Goal: Task Accomplishment & Management: Manage account settings

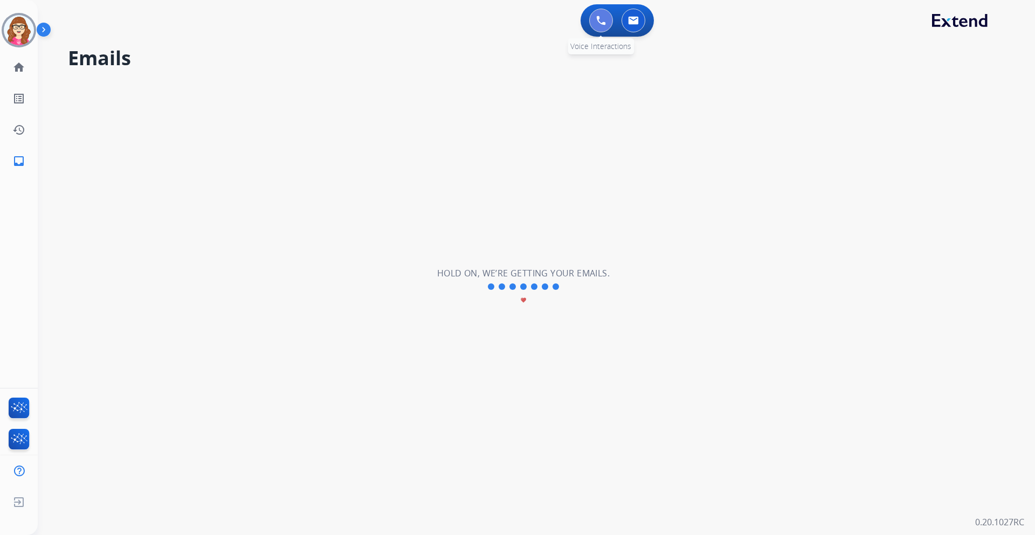
click at [402, 21] on img at bounding box center [601, 21] width 10 height 10
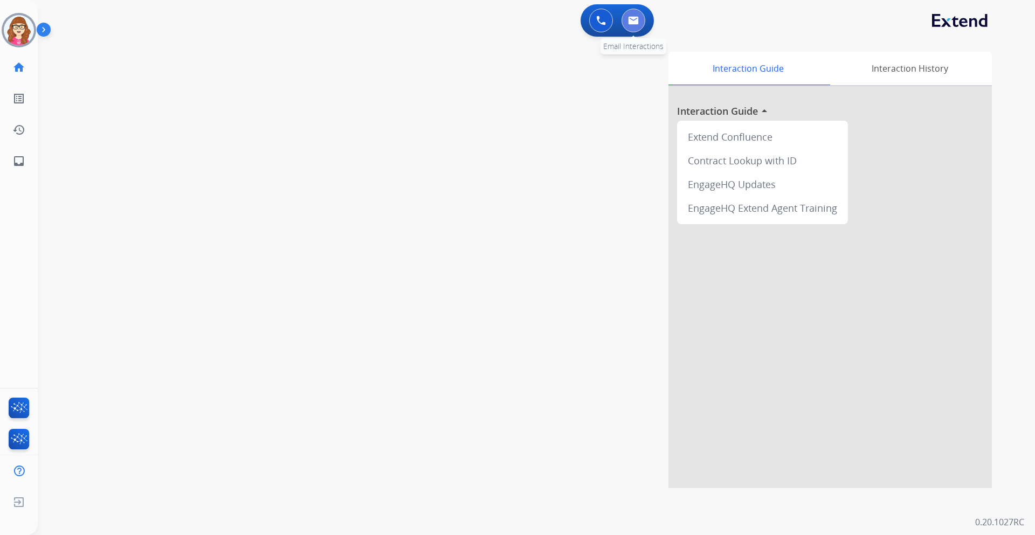
click at [402, 24] on button at bounding box center [634, 21] width 24 height 24
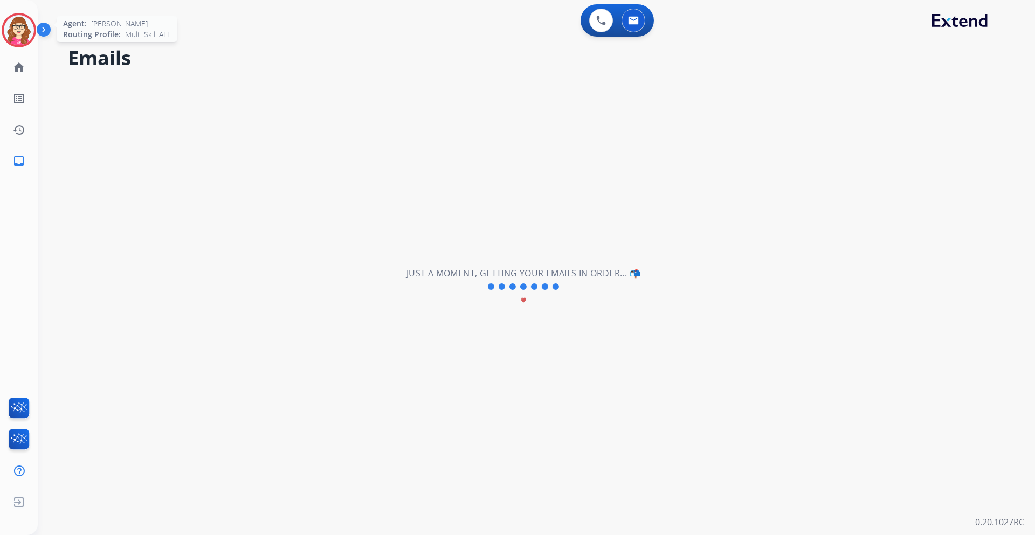
click at [18, 31] on img at bounding box center [19, 30] width 30 height 30
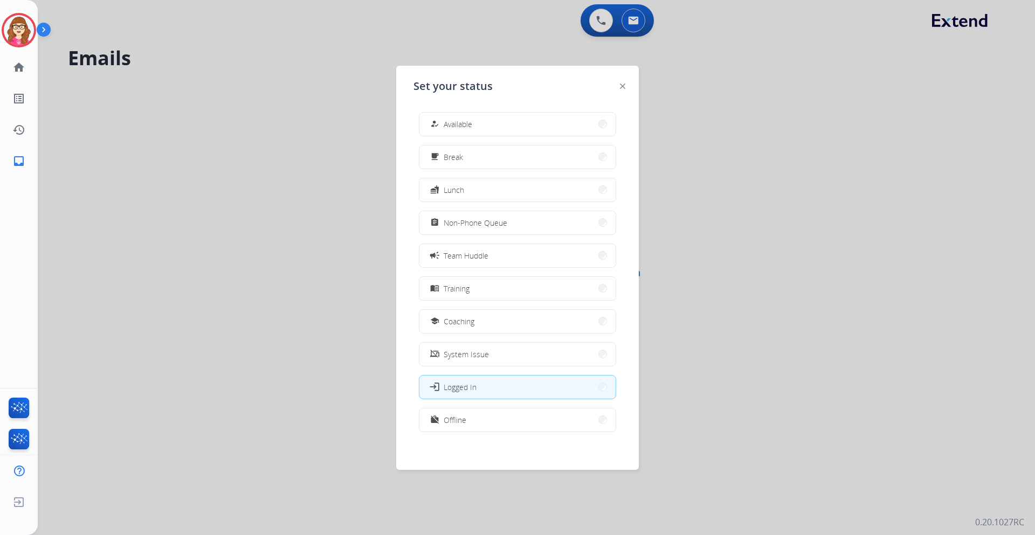
click at [521, 421] on button "work_off Offline" at bounding box center [517, 420] width 196 height 23
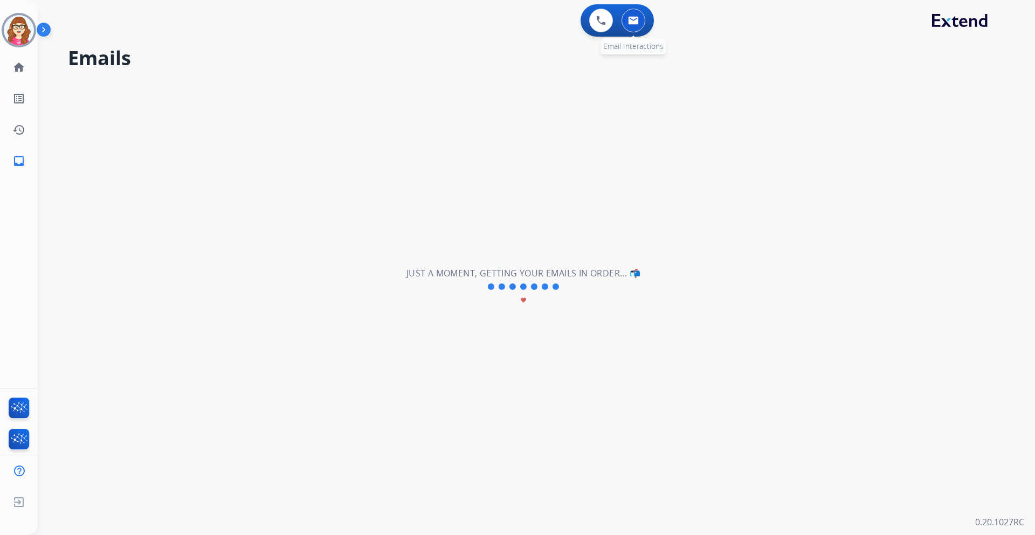
click at [637, 24] on img at bounding box center [633, 20] width 11 height 9
click at [636, 23] on img at bounding box center [633, 20] width 11 height 9
click at [611, 29] on div "0 Voice Interactions" at bounding box center [601, 21] width 32 height 24
click at [603, 27] on button at bounding box center [601, 21] width 24 height 24
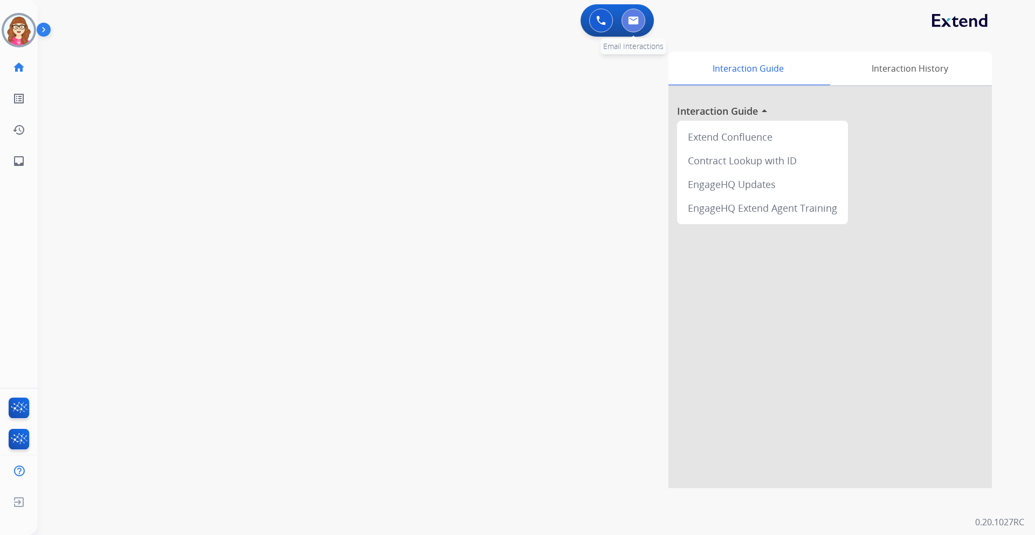
click at [629, 27] on button at bounding box center [634, 21] width 24 height 24
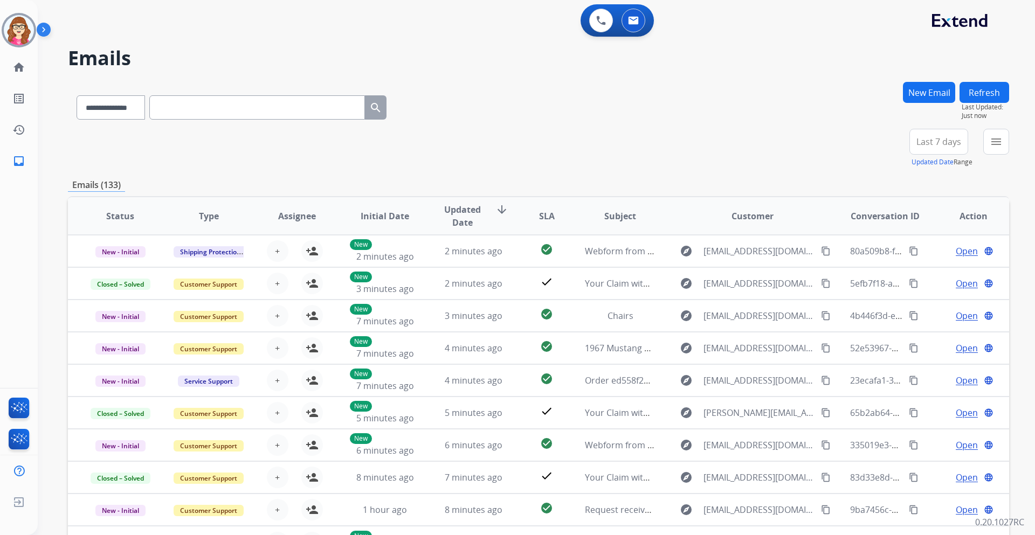
click at [995, 146] on mat-icon "menu" at bounding box center [996, 141] width 13 height 13
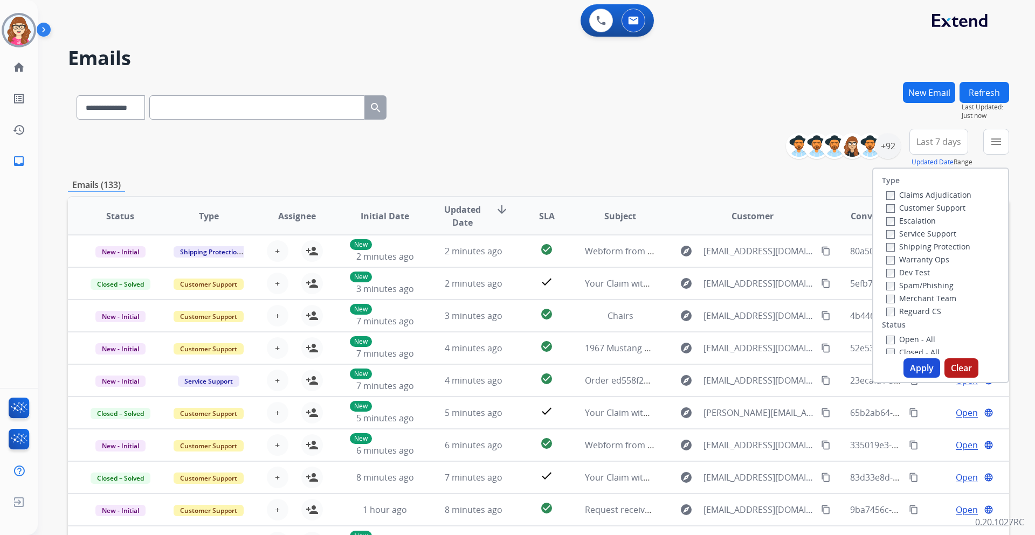
click at [931, 208] on label "Customer Support" at bounding box center [925, 208] width 79 height 10
click at [941, 244] on label "Shipping Protection" at bounding box center [928, 247] width 84 height 10
click at [928, 310] on label "Reguard CS" at bounding box center [913, 311] width 55 height 10
click at [918, 340] on label "Open - All" at bounding box center [910, 339] width 49 height 10
click at [921, 363] on button "Apply" at bounding box center [922, 368] width 37 height 19
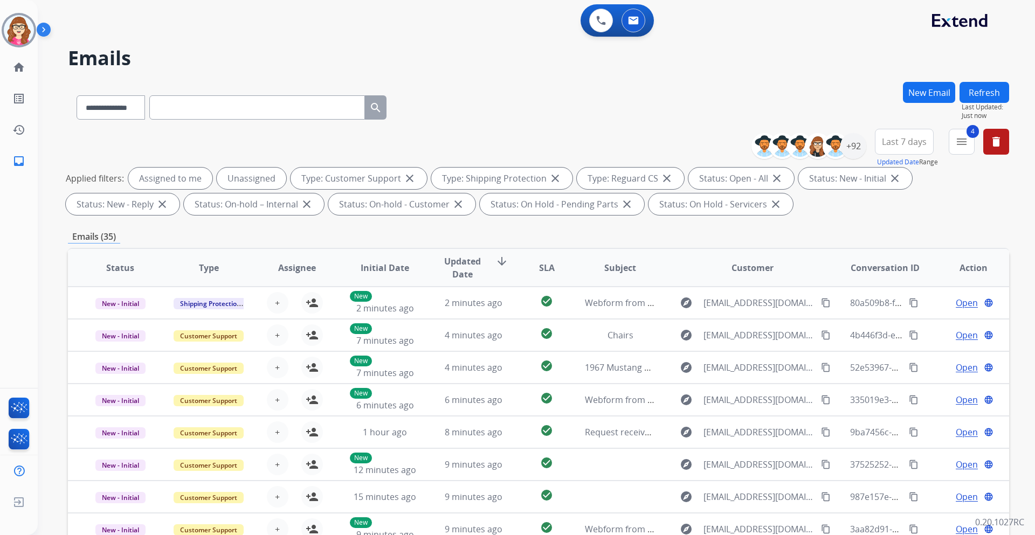
click at [894, 143] on span "Last 7 days" at bounding box center [904, 142] width 45 height 4
click at [892, 268] on div "Last 90 days" at bounding box center [900, 273] width 59 height 16
click at [811, 240] on div "Emails (35)" at bounding box center [538, 236] width 941 height 13
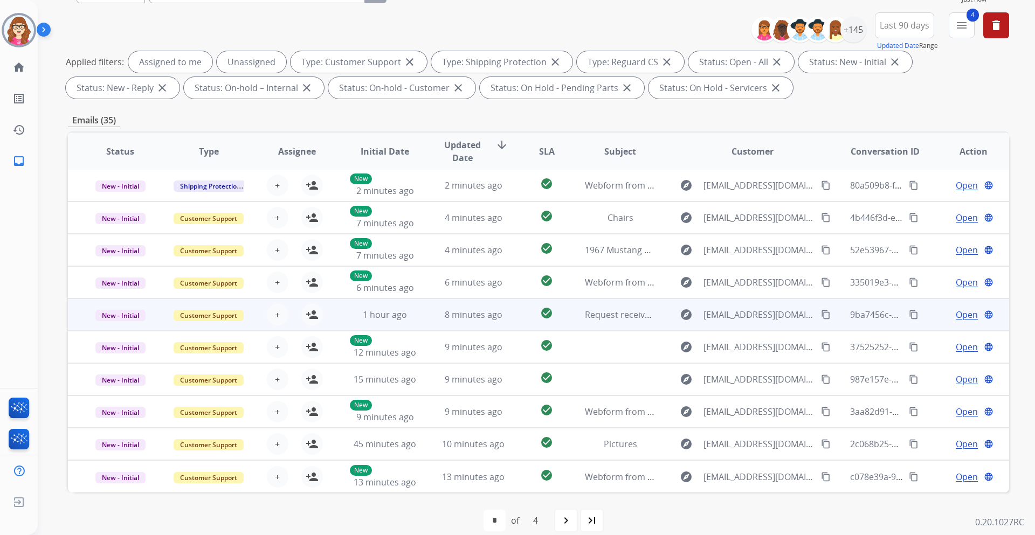
scroll to position [130, 0]
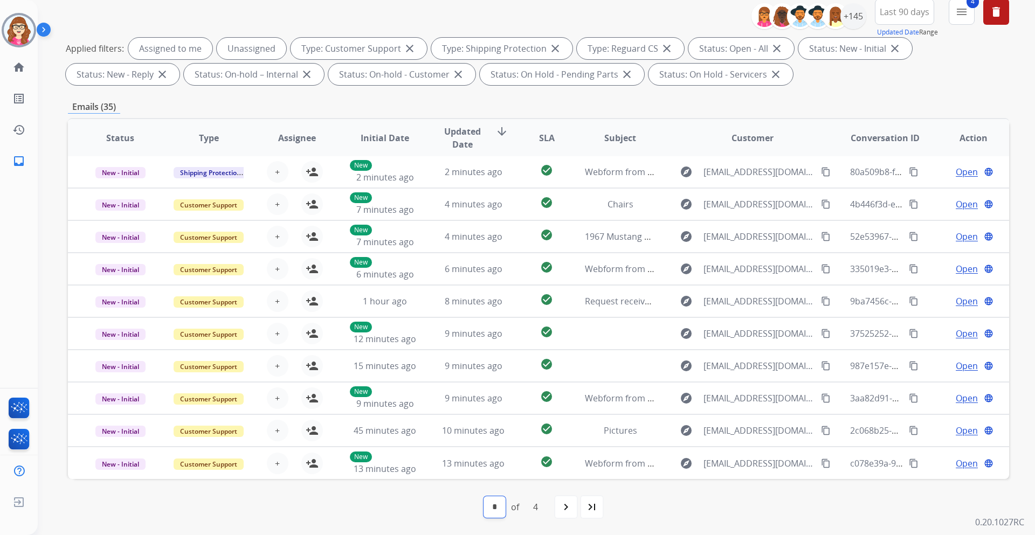
click at [500, 507] on select "* * * *" at bounding box center [495, 508] width 22 height 22
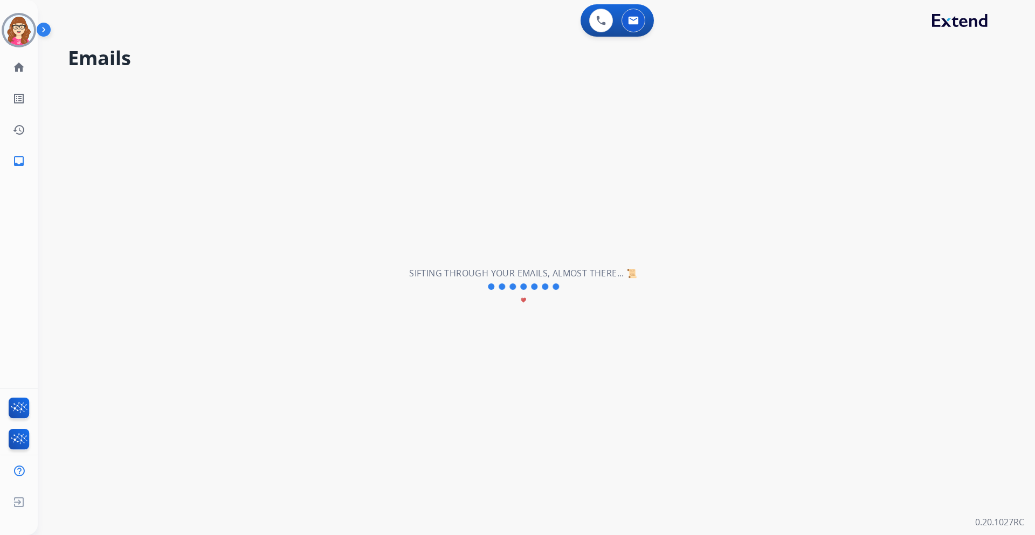
scroll to position [0, 0]
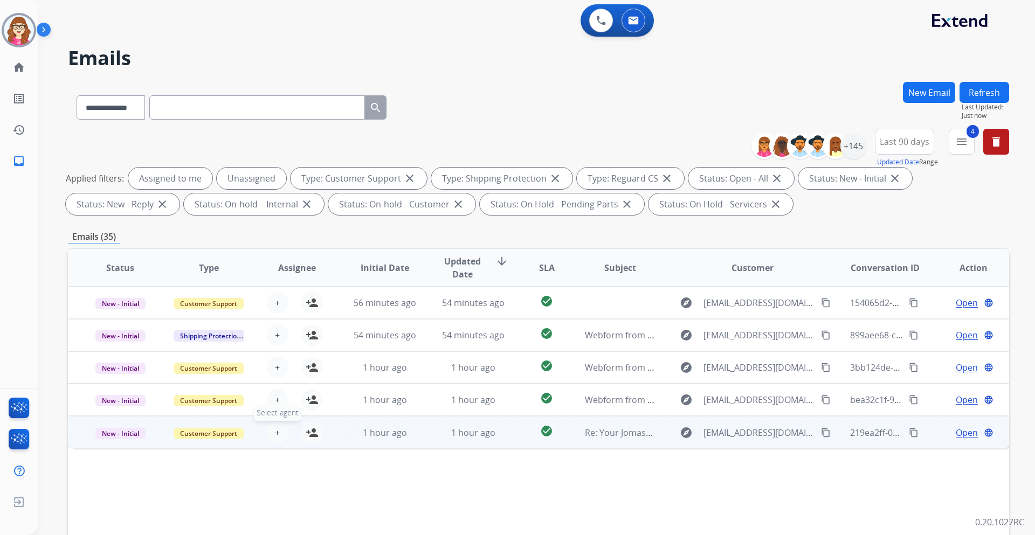
click at [278, 433] on span "+" at bounding box center [277, 432] width 5 height 13
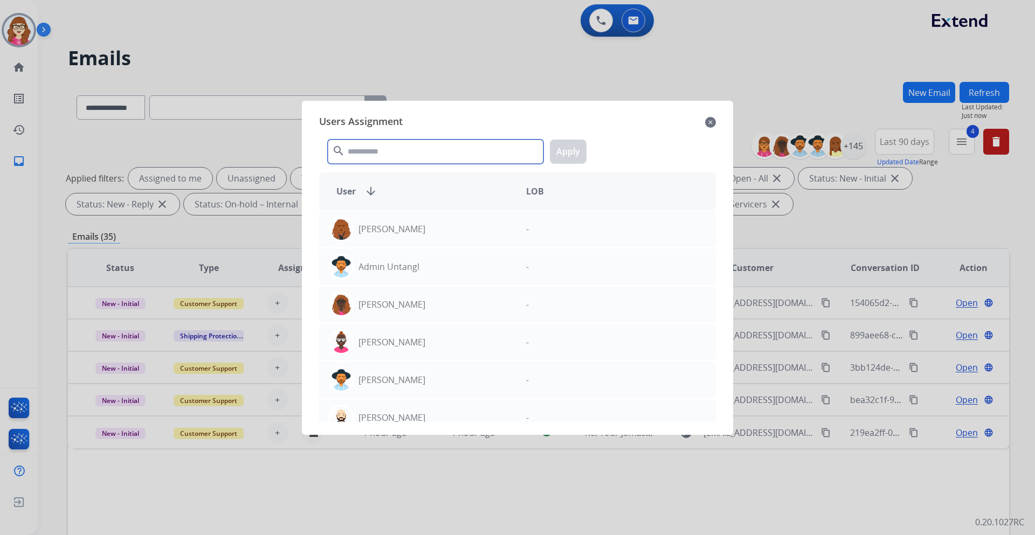
click at [439, 159] on input "text" at bounding box center [436, 152] width 216 height 24
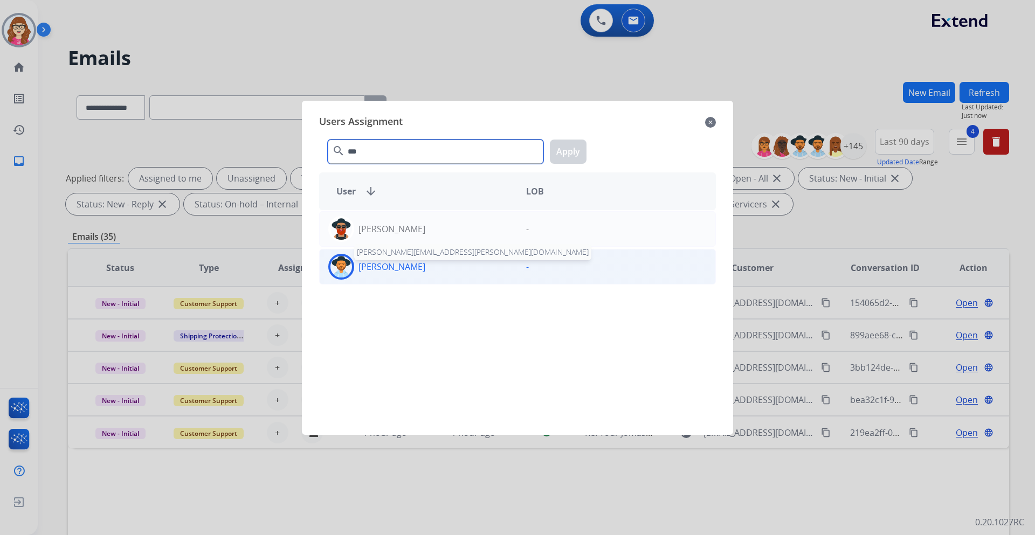
type input "***"
click at [409, 268] on p "Reginald Moore" at bounding box center [392, 266] width 67 height 13
click at [561, 147] on button "Apply" at bounding box center [568, 152] width 37 height 24
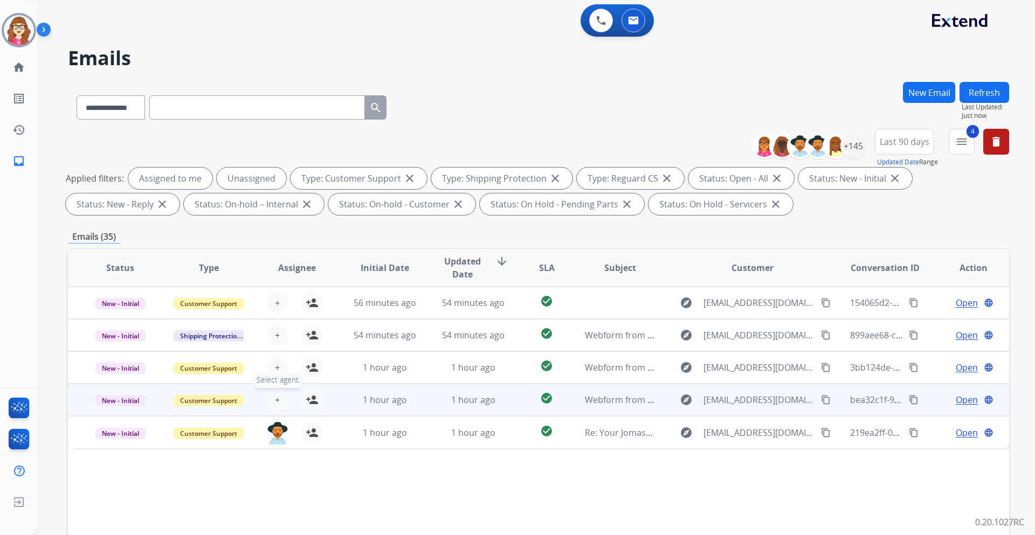
click at [277, 401] on span "+" at bounding box center [277, 400] width 5 height 13
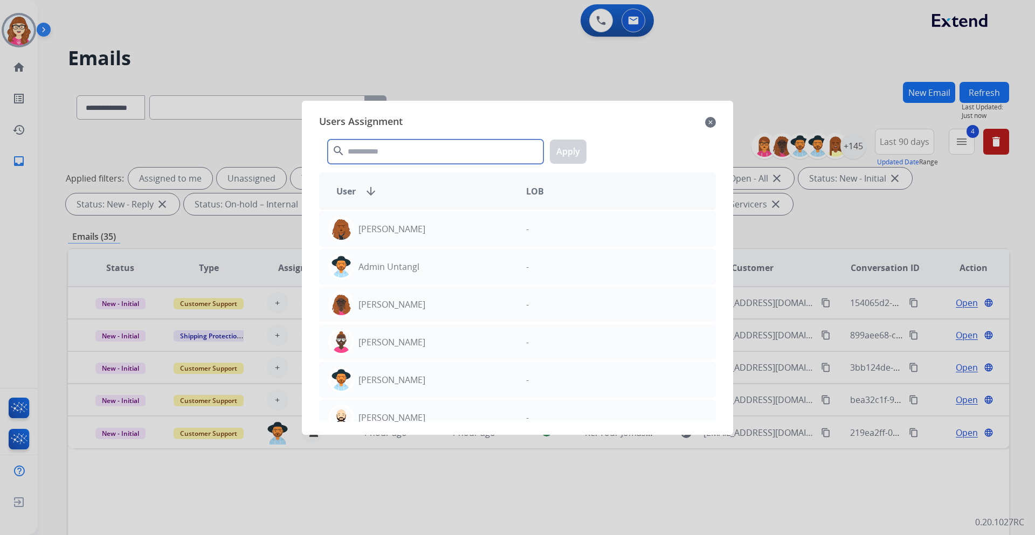
click at [432, 151] on input "text" at bounding box center [436, 152] width 216 height 24
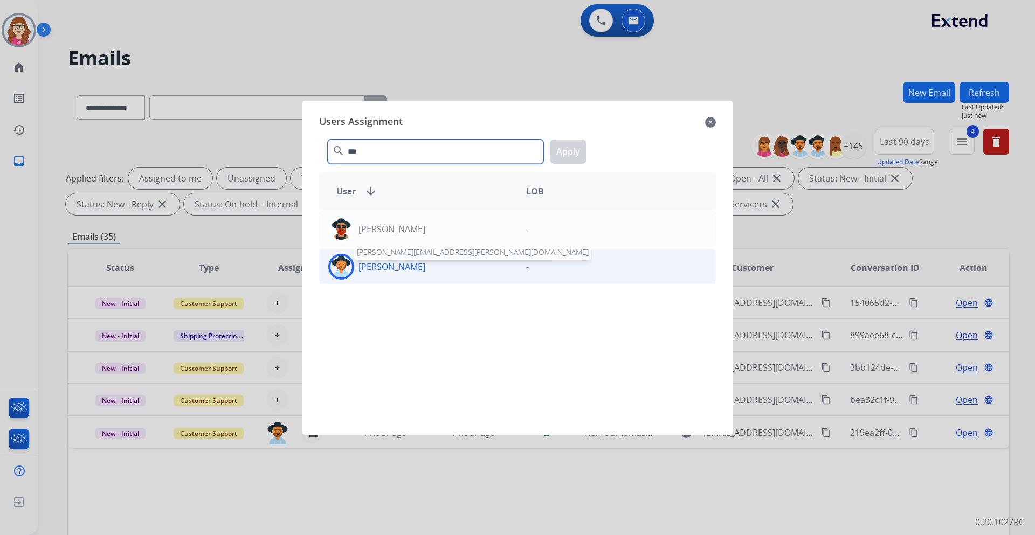
type input "***"
click at [421, 267] on p "Reginald Moore" at bounding box center [392, 266] width 67 height 13
click at [569, 158] on button "Apply" at bounding box center [568, 152] width 37 height 24
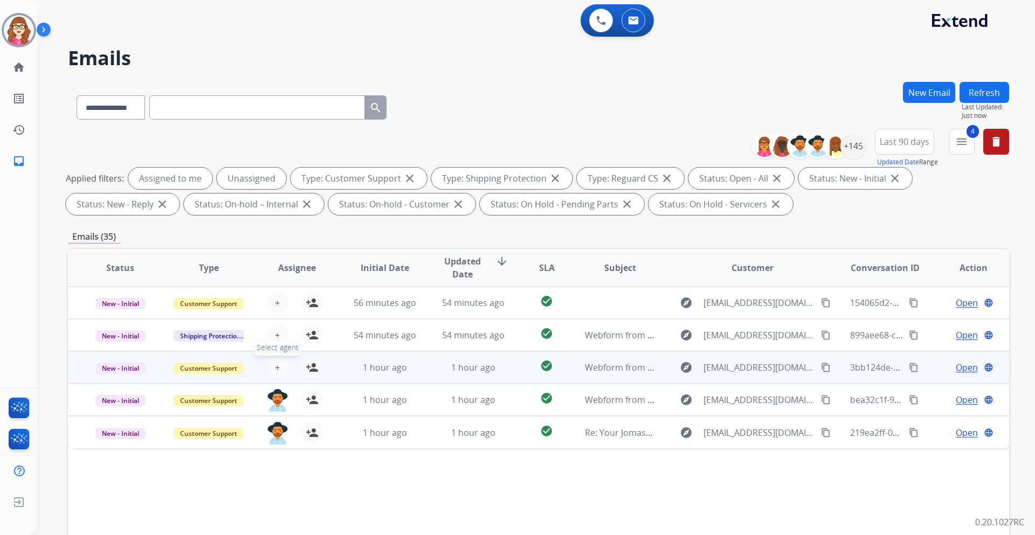
click at [272, 369] on button "+ Select agent" at bounding box center [278, 368] width 22 height 22
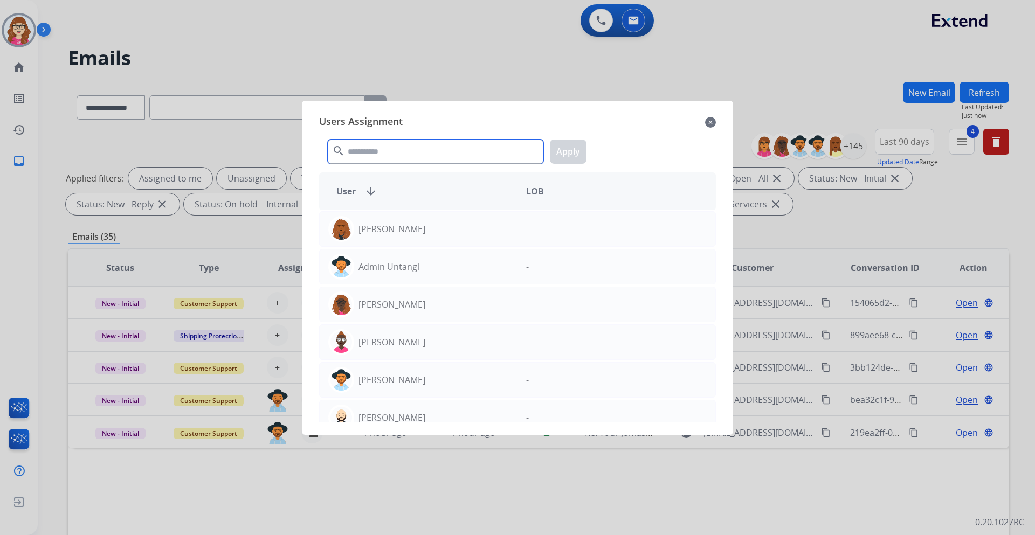
click at [396, 161] on input "text" at bounding box center [436, 152] width 216 height 24
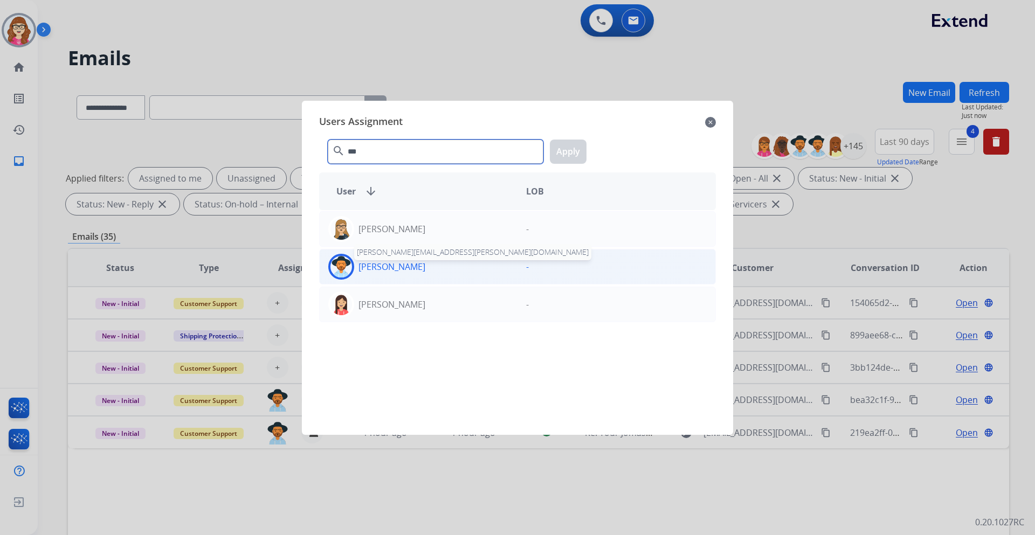
type input "***"
click at [398, 265] on p "Jennifer Kerstetter" at bounding box center [392, 266] width 67 height 13
click at [567, 151] on button "Apply" at bounding box center [568, 152] width 37 height 24
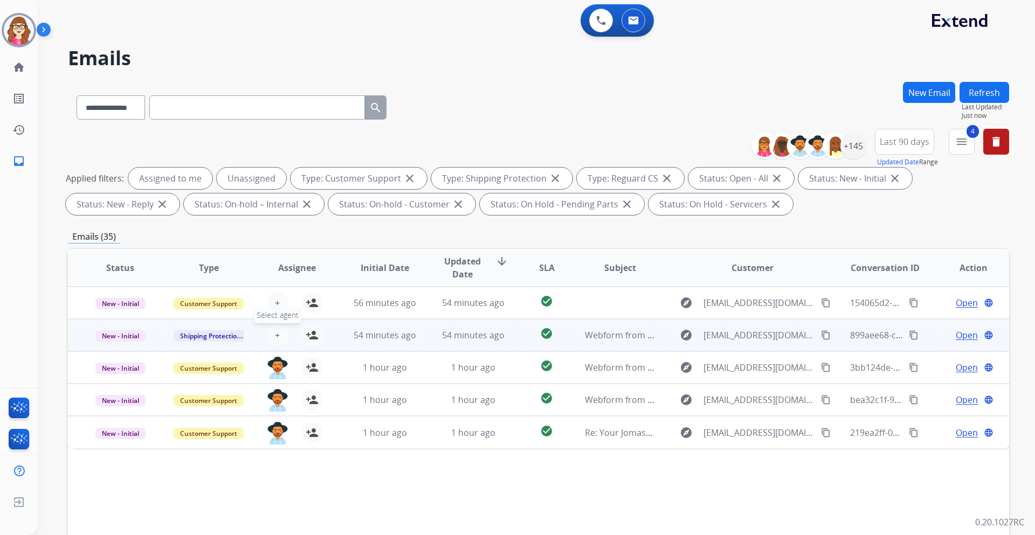
click at [272, 330] on button "+ Select agent" at bounding box center [278, 336] width 22 height 22
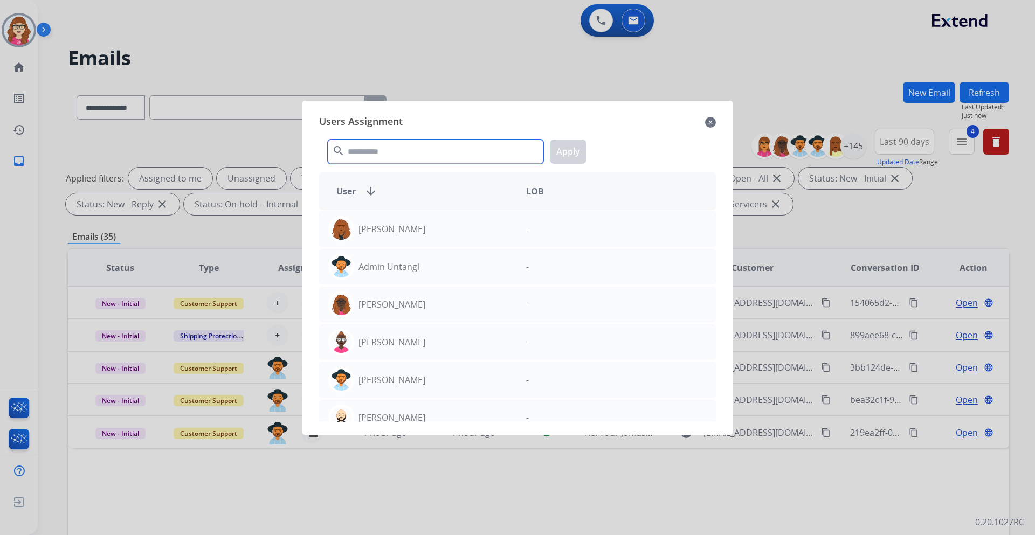
click at [395, 160] on input "text" at bounding box center [436, 152] width 216 height 24
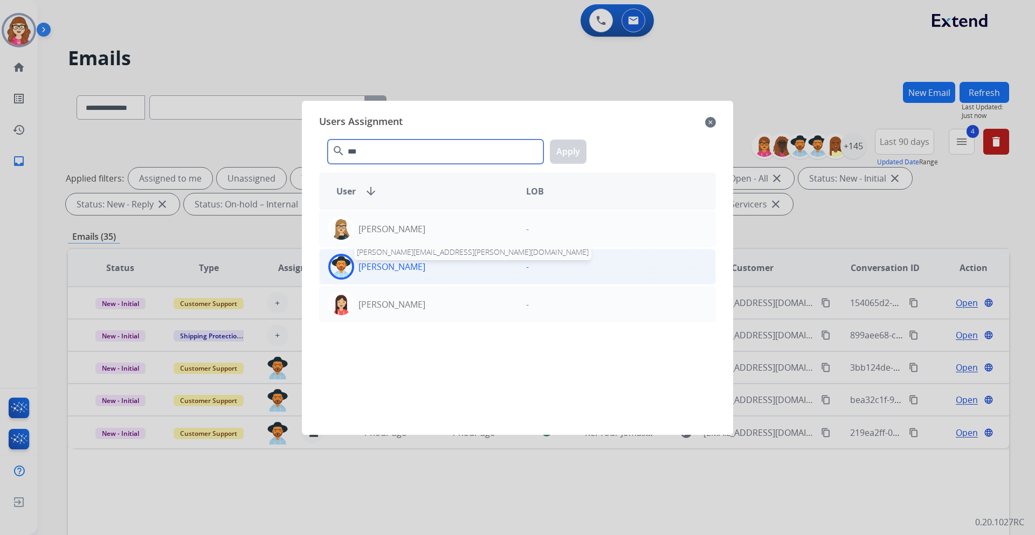
type input "***"
click at [407, 265] on p "Jennifer Kerstetter" at bounding box center [392, 266] width 67 height 13
click at [562, 155] on button "Apply" at bounding box center [568, 152] width 37 height 24
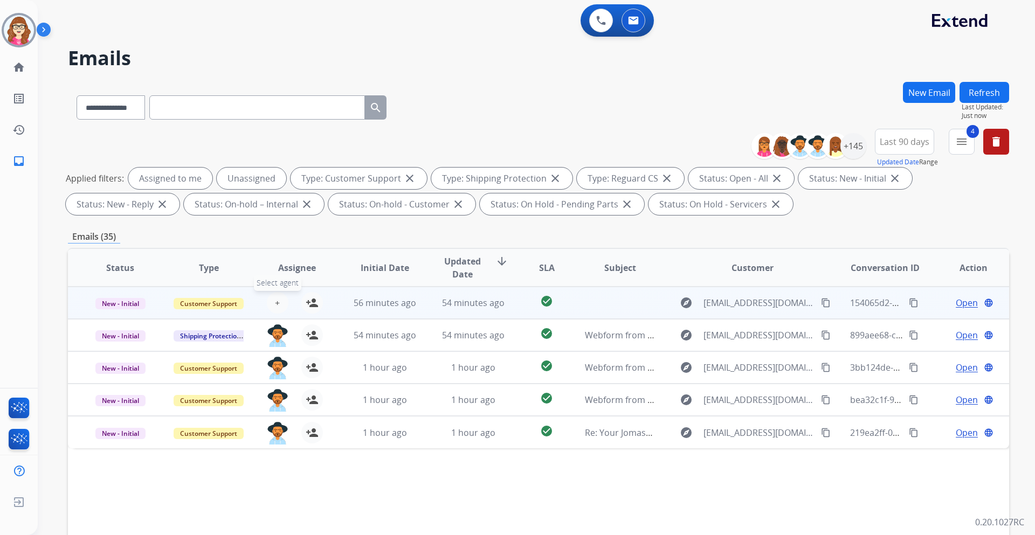
click at [283, 306] on button "+ Select agent" at bounding box center [278, 303] width 22 height 22
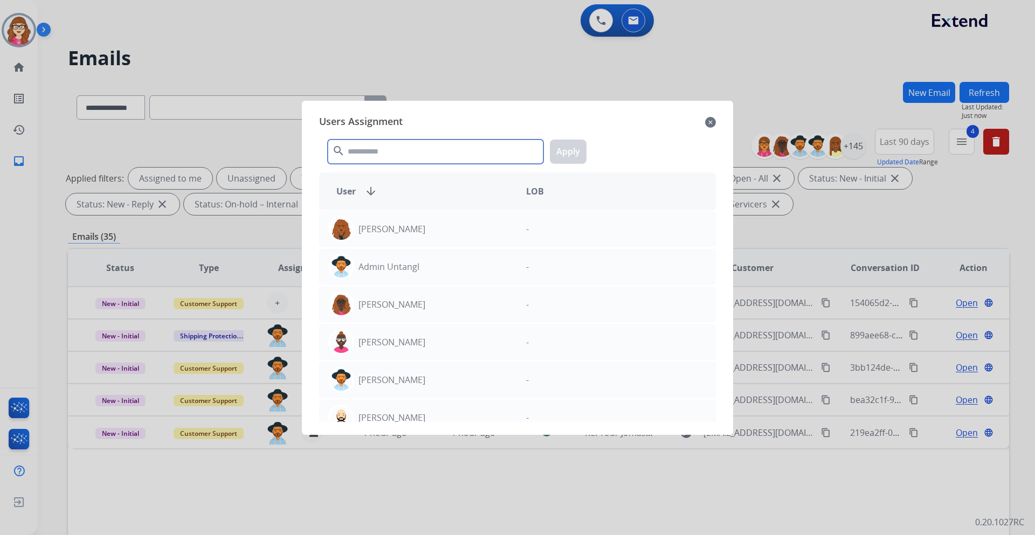
click at [403, 148] on input "text" at bounding box center [436, 152] width 216 height 24
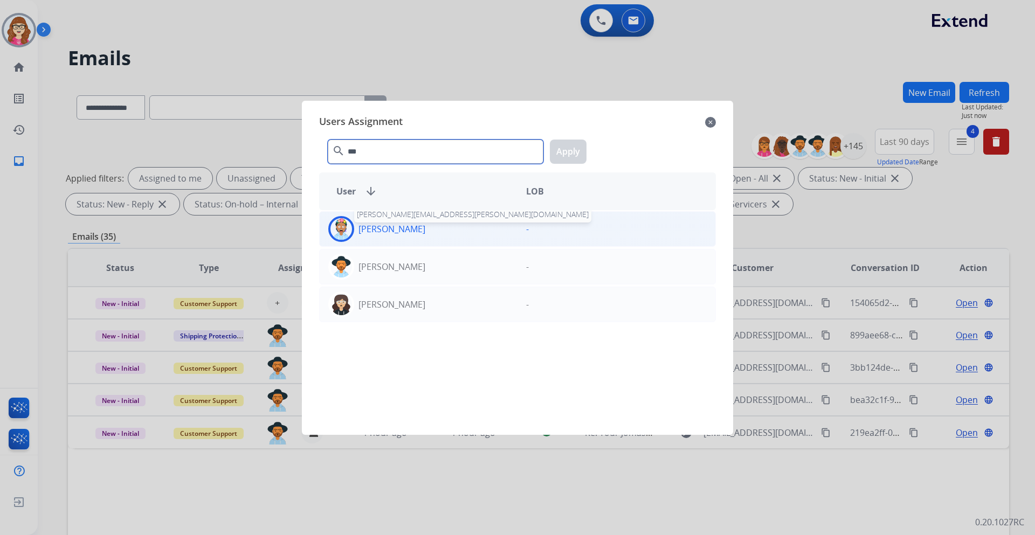
type input "***"
click at [400, 233] on p "Jillena Perry" at bounding box center [392, 229] width 67 height 13
click at [569, 158] on button "Apply" at bounding box center [568, 152] width 37 height 24
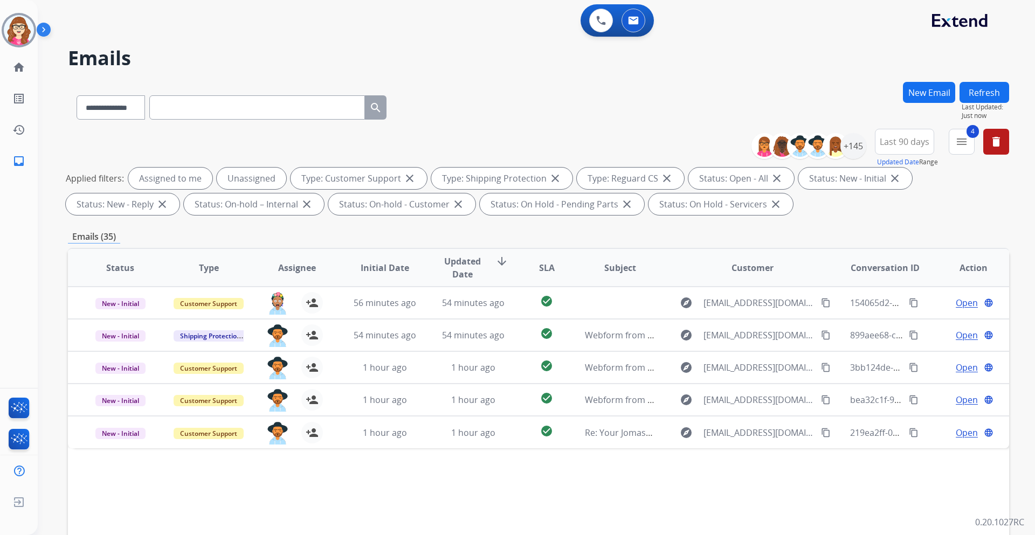
click at [982, 87] on button "Refresh" at bounding box center [985, 92] width 50 height 21
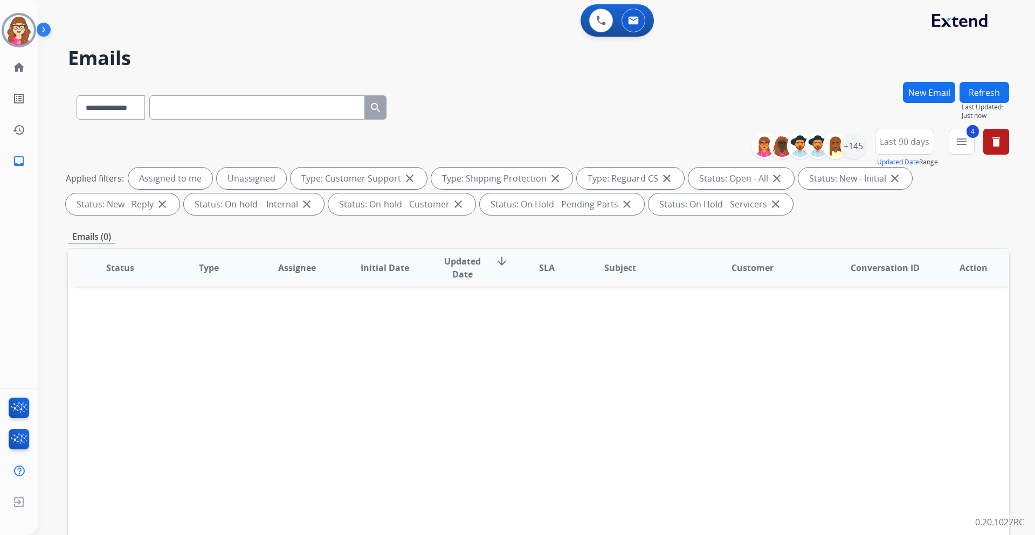
click at [991, 91] on button "Refresh" at bounding box center [985, 92] width 50 height 21
click at [862, 150] on div "+145" at bounding box center [854, 146] width 26 height 26
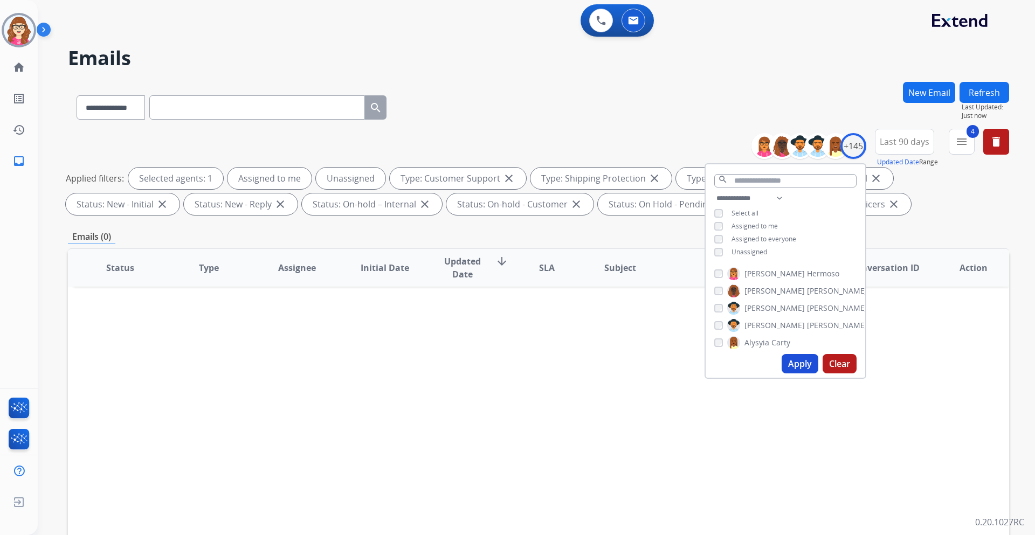
click at [792, 363] on button "Apply" at bounding box center [800, 363] width 37 height 19
select select "*"
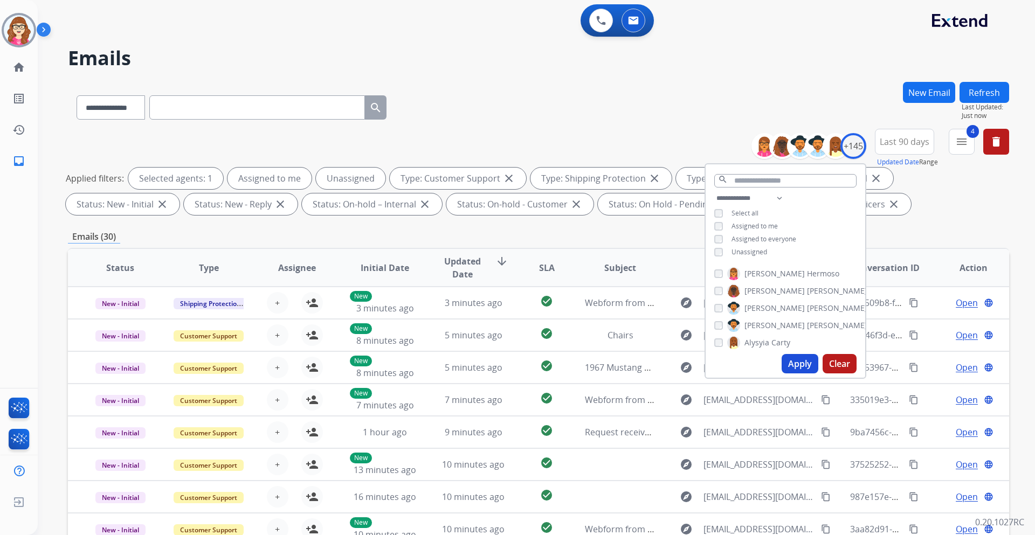
click at [921, 218] on div "**********" at bounding box center [538, 174] width 941 height 91
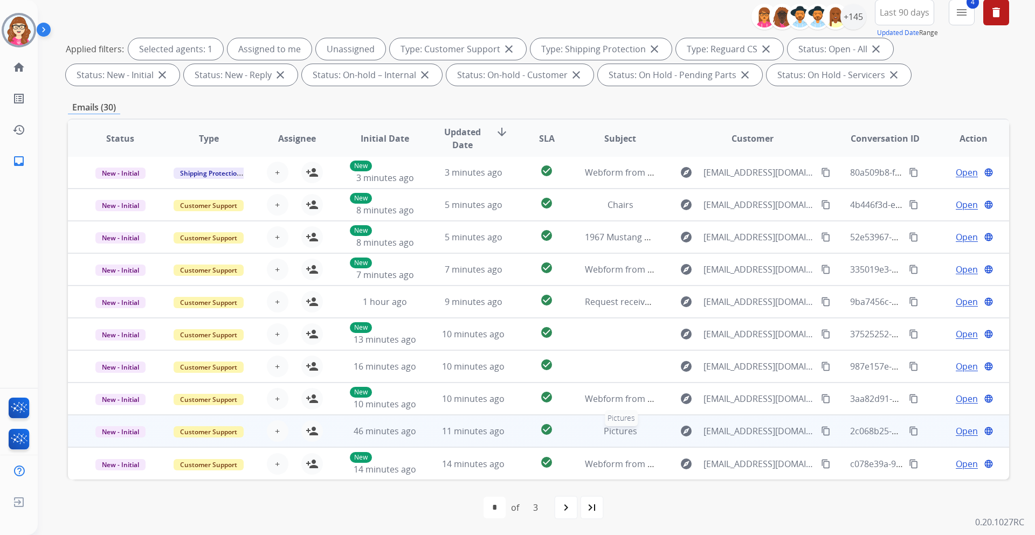
scroll to position [130, 0]
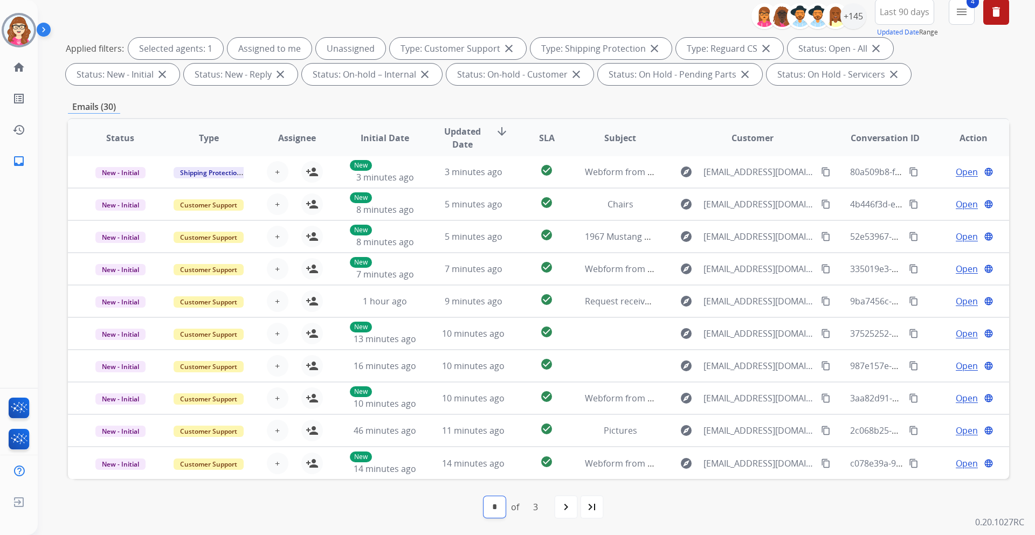
click at [489, 505] on select "* * *" at bounding box center [495, 508] width 22 height 22
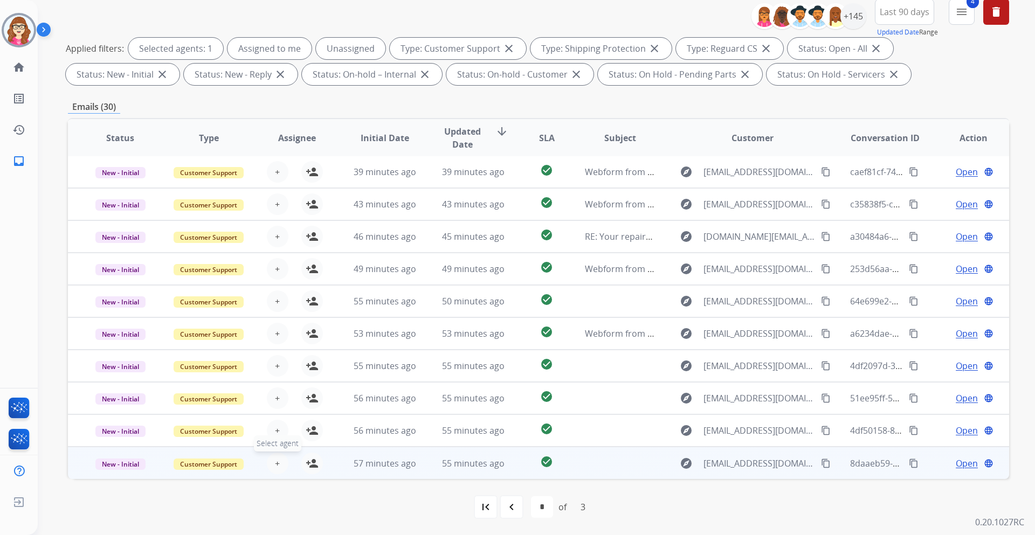
click at [272, 465] on button "+ Select agent" at bounding box center [278, 464] width 22 height 22
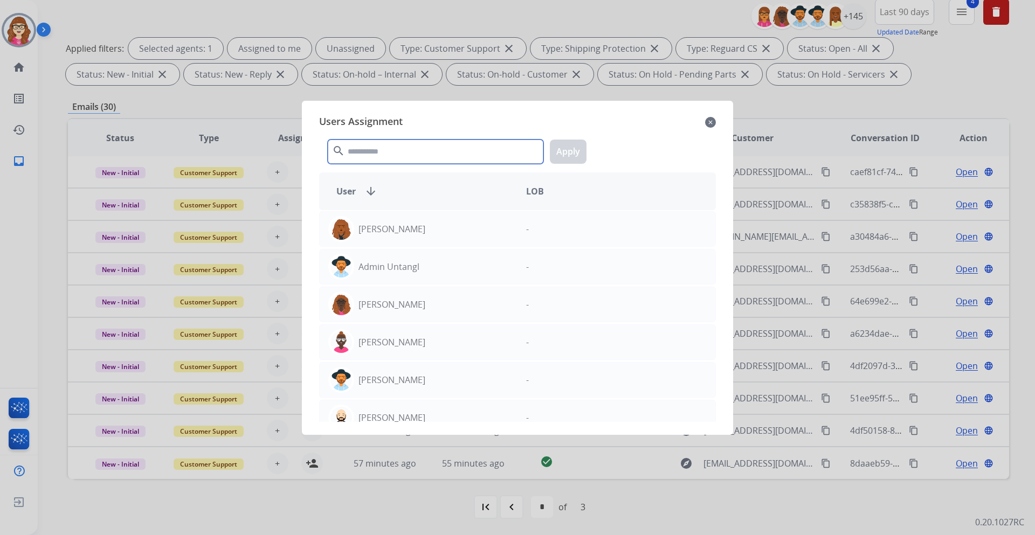
click at [398, 155] on input "text" at bounding box center [436, 152] width 216 height 24
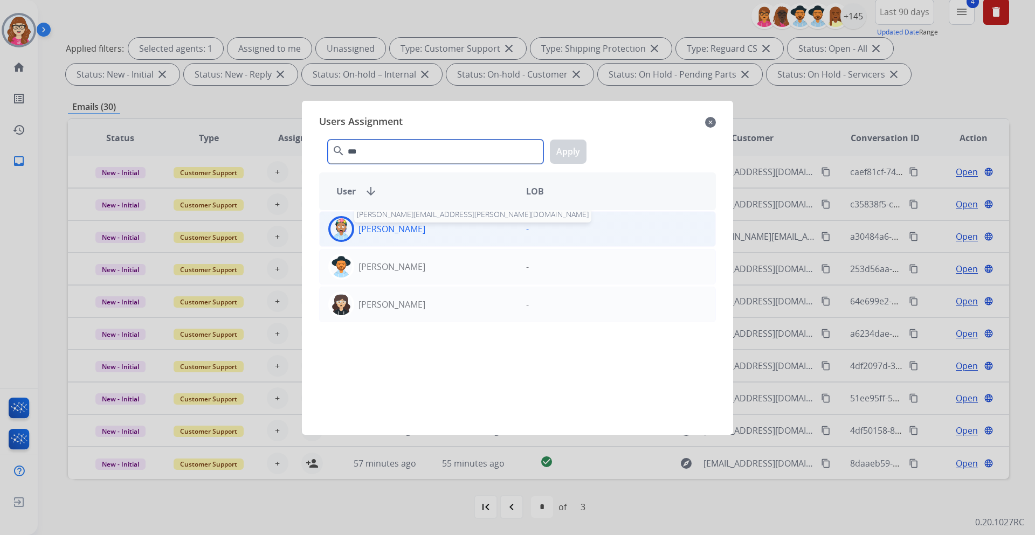
type input "***"
click at [405, 231] on p "Jillena Perry" at bounding box center [392, 229] width 67 height 13
click at [574, 148] on button "Apply" at bounding box center [568, 152] width 37 height 24
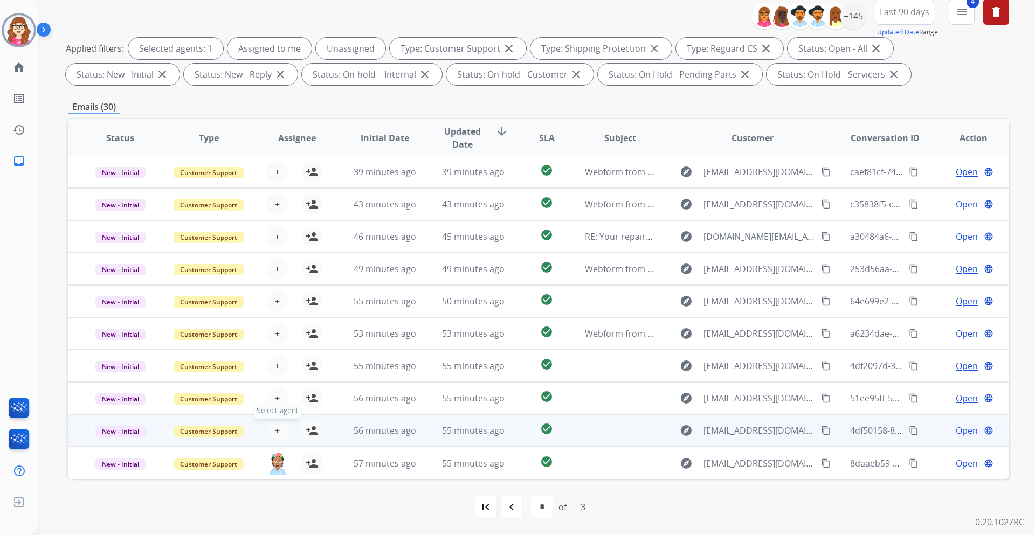
click at [277, 431] on span "+" at bounding box center [277, 430] width 5 height 13
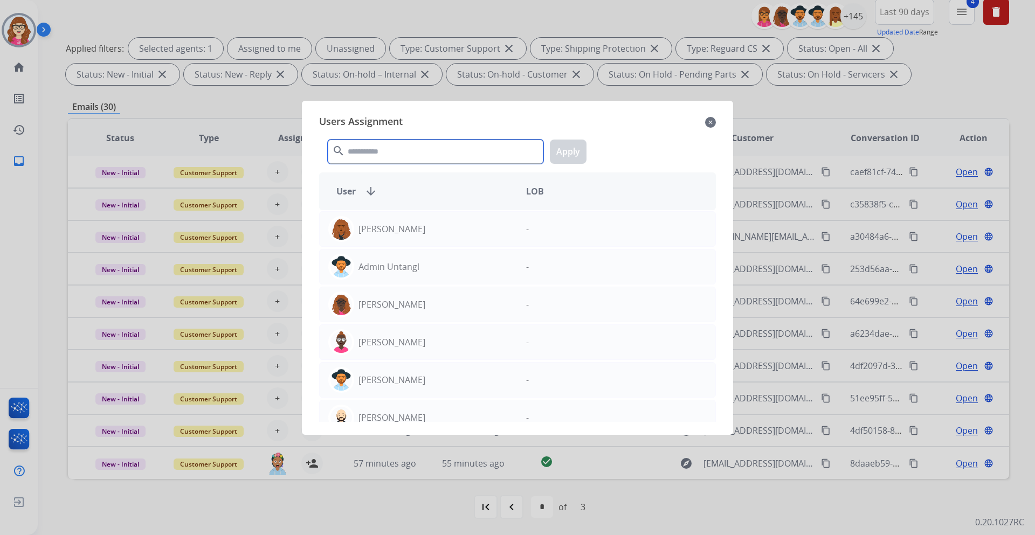
click at [394, 153] on input "text" at bounding box center [436, 152] width 216 height 24
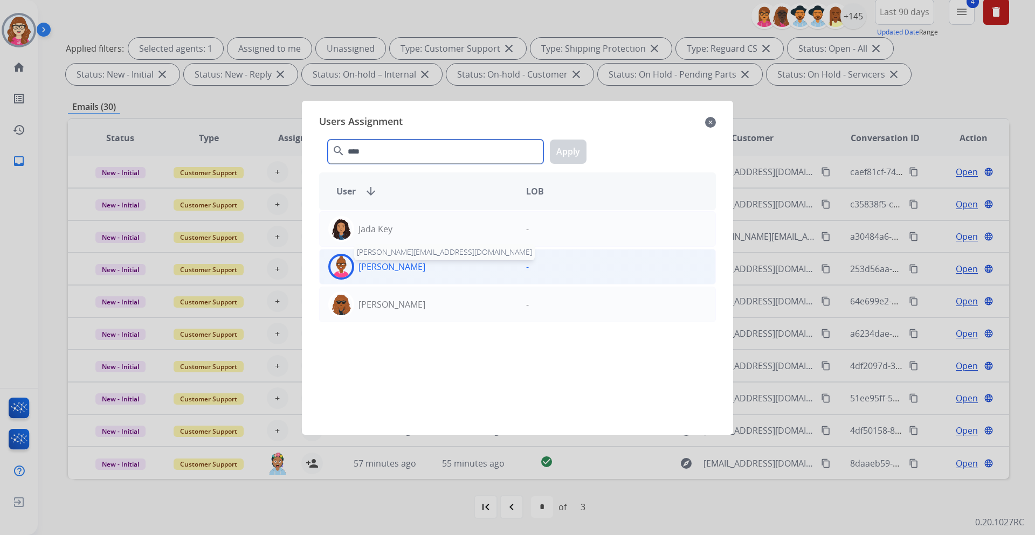
type input "****"
click at [396, 265] on p "Jada Richards" at bounding box center [392, 266] width 67 height 13
click at [578, 143] on button "Apply" at bounding box center [568, 152] width 37 height 24
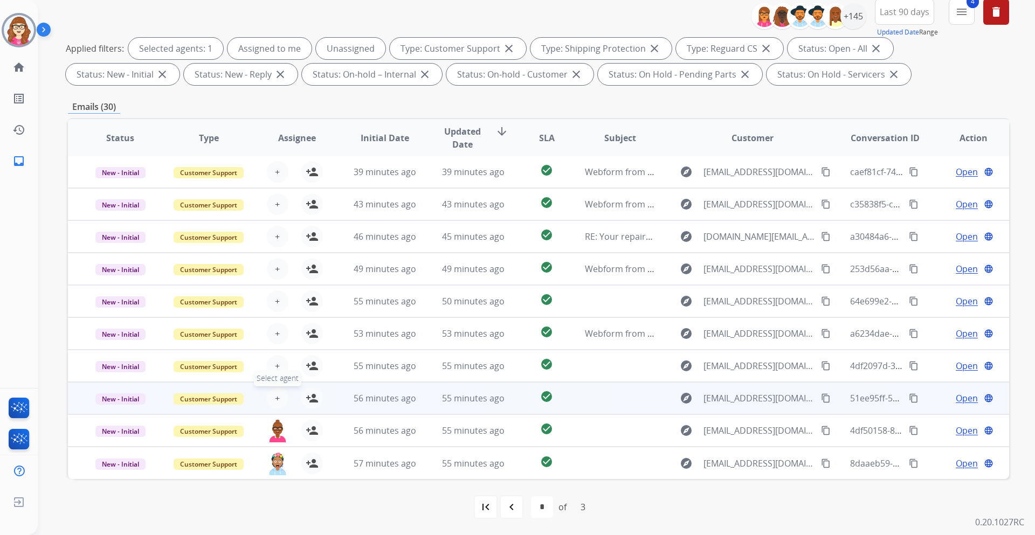
click at [277, 395] on span "+" at bounding box center [277, 398] width 5 height 13
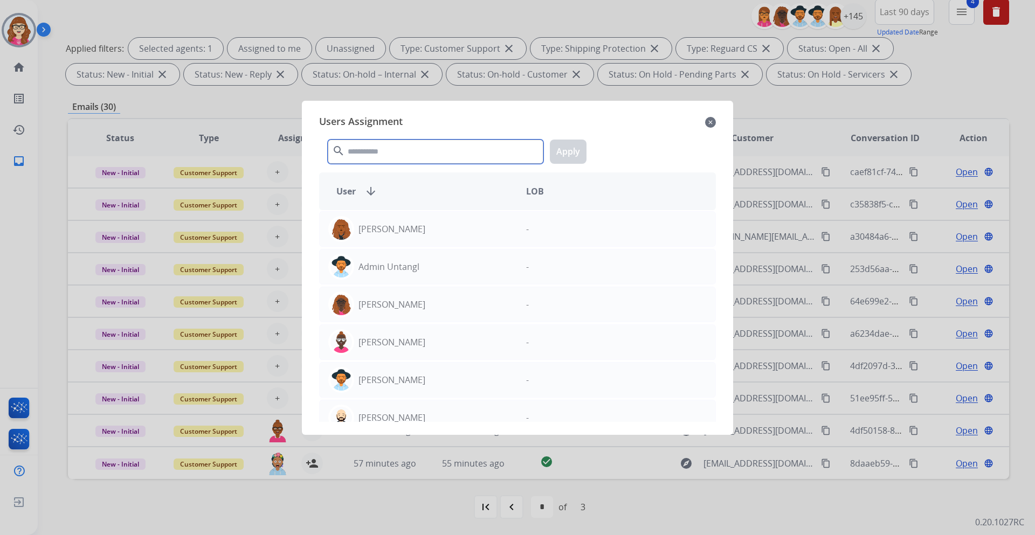
click at [384, 157] on input "text" at bounding box center [436, 152] width 216 height 24
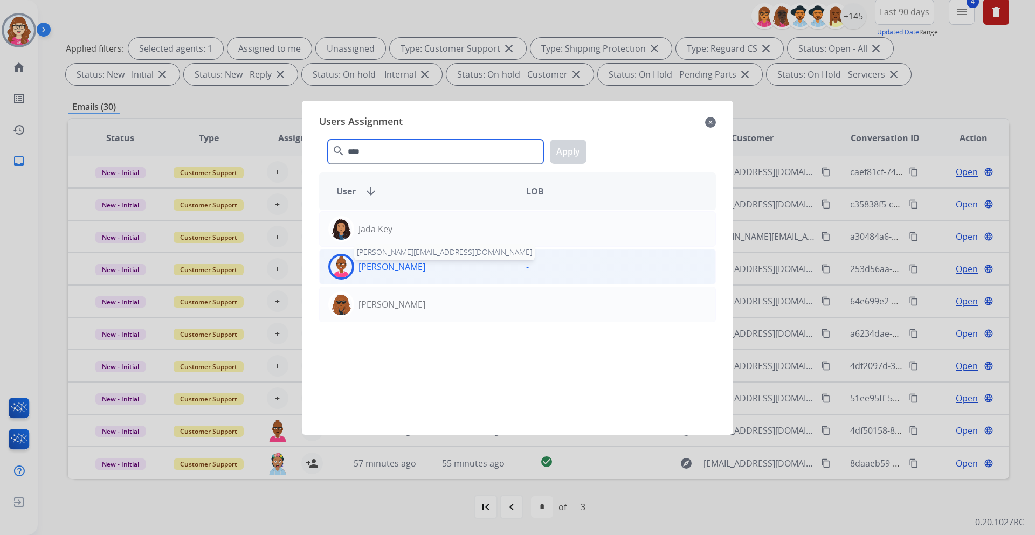
type input "****"
click at [386, 265] on p "Jada Richards" at bounding box center [392, 266] width 67 height 13
click at [565, 155] on button "Apply" at bounding box center [568, 152] width 37 height 24
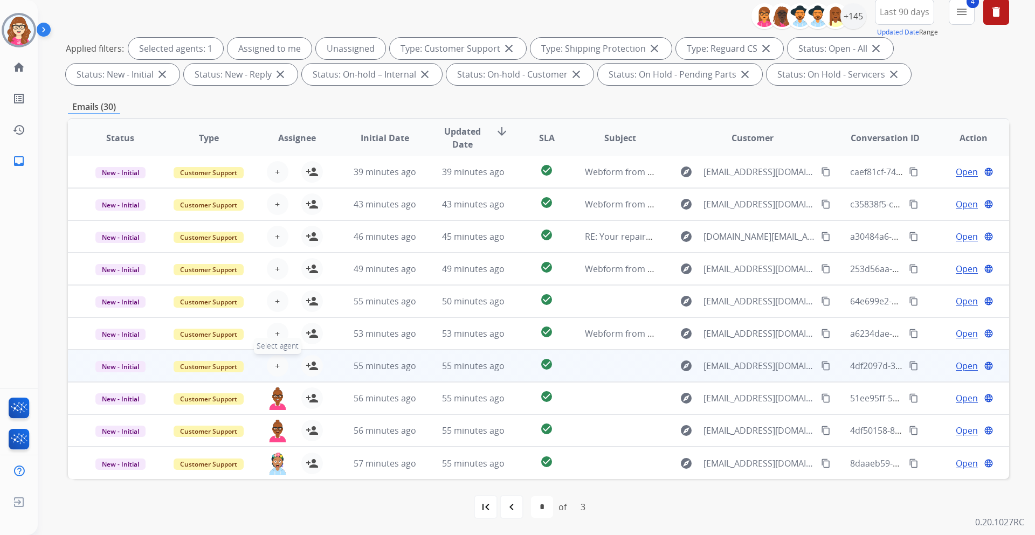
click at [281, 363] on button "+ Select agent" at bounding box center [278, 366] width 22 height 22
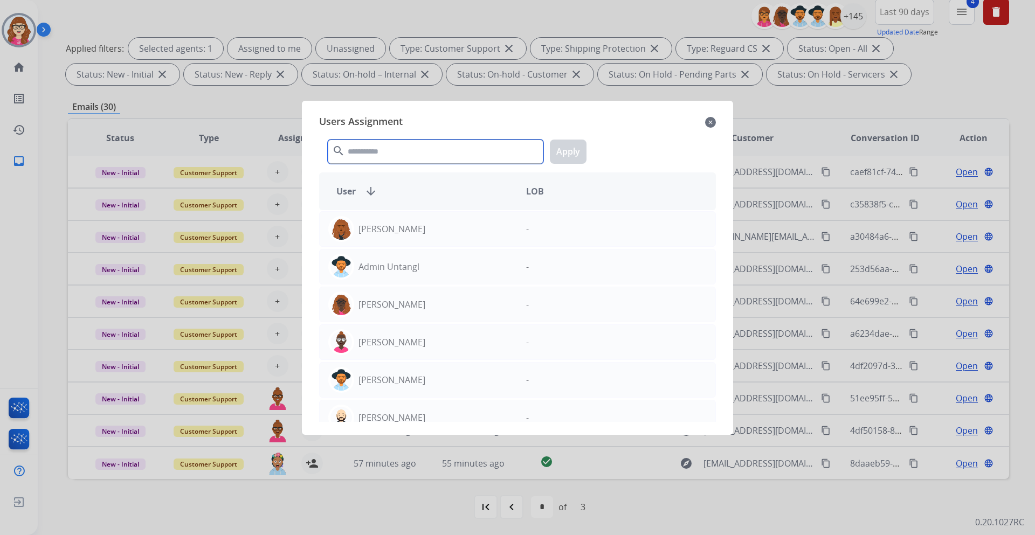
click at [370, 155] on input "text" at bounding box center [436, 152] width 216 height 24
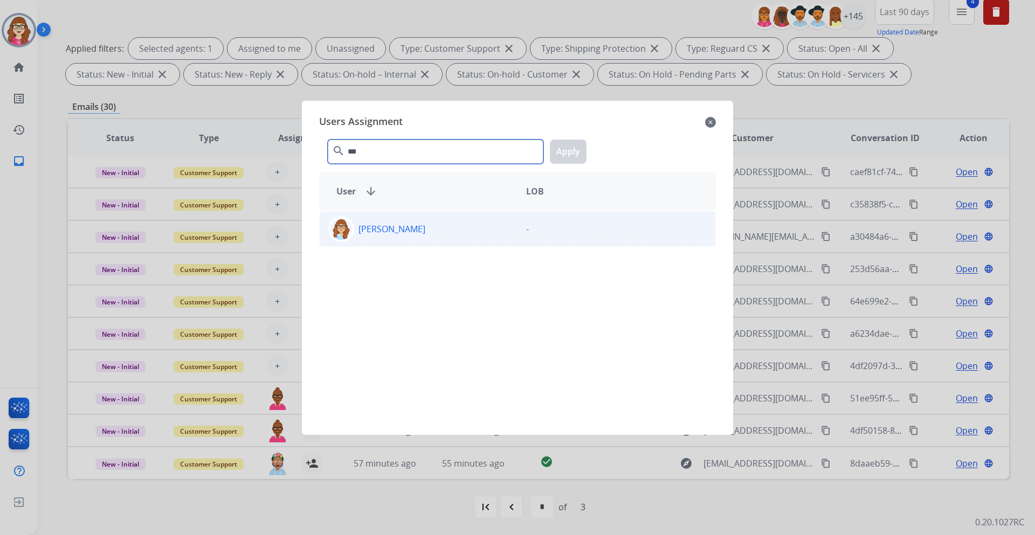
type input "***"
click at [378, 227] on p "Darlynn Mista" at bounding box center [392, 229] width 67 height 13
click at [580, 152] on button "Apply" at bounding box center [568, 152] width 37 height 24
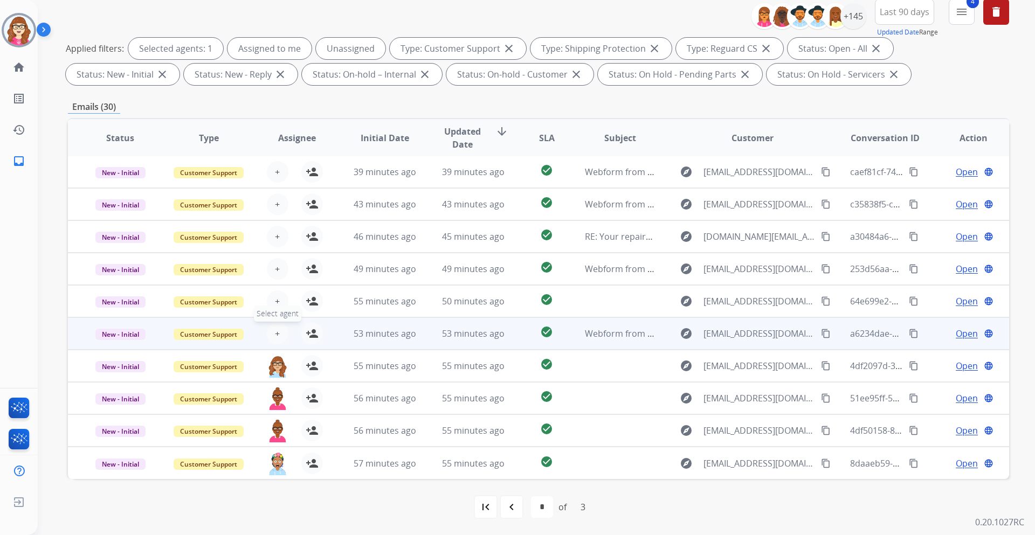
click at [278, 333] on span "+" at bounding box center [277, 333] width 5 height 13
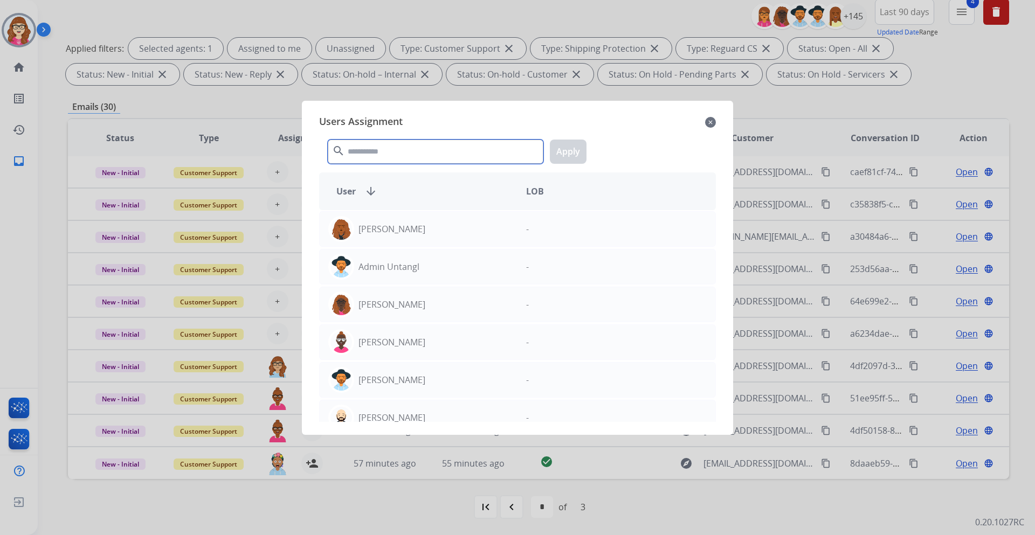
click at [380, 154] on input "text" at bounding box center [436, 152] width 216 height 24
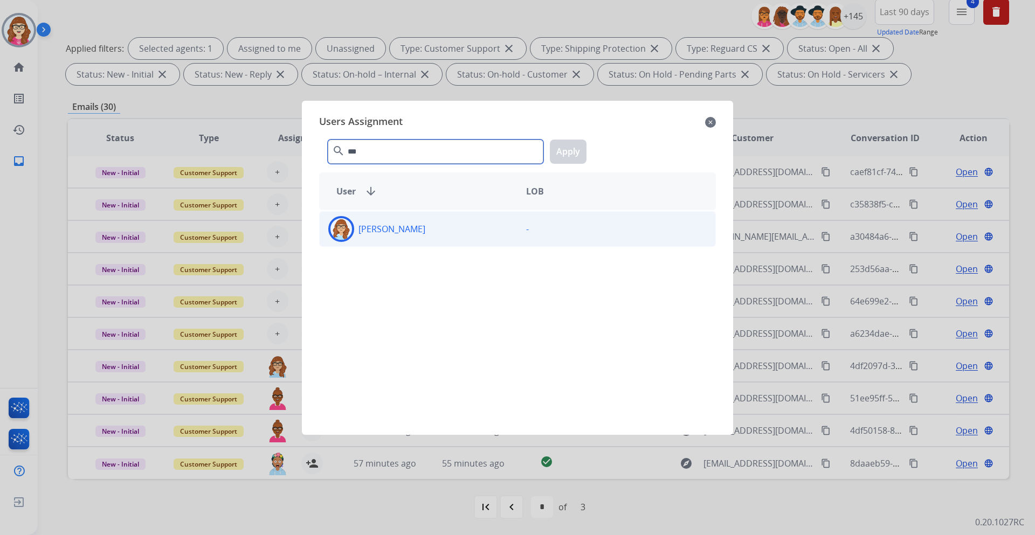
type input "***"
click at [388, 221] on div "Darlynn Mista" at bounding box center [419, 229] width 198 height 26
click at [566, 153] on button "Apply" at bounding box center [568, 152] width 37 height 24
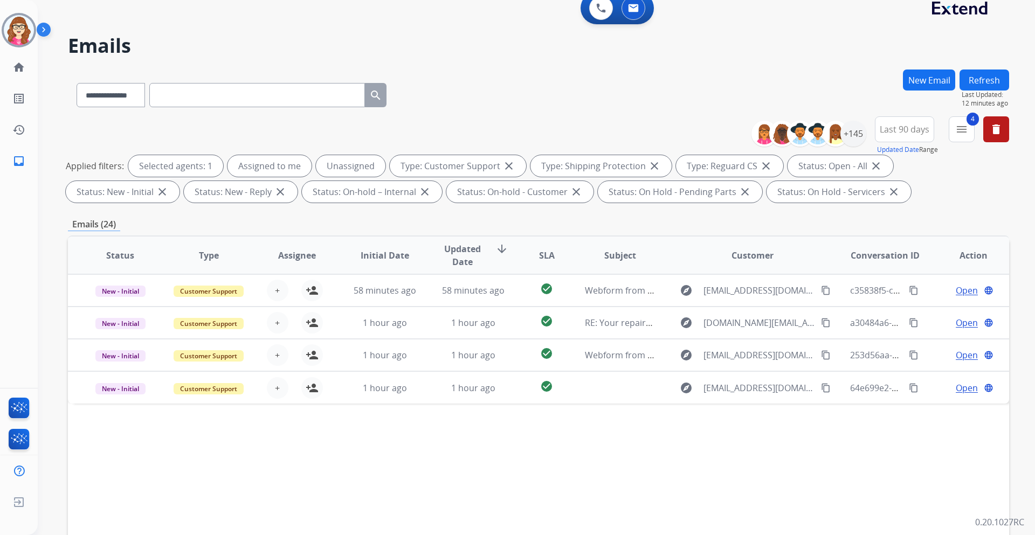
scroll to position [0, 0]
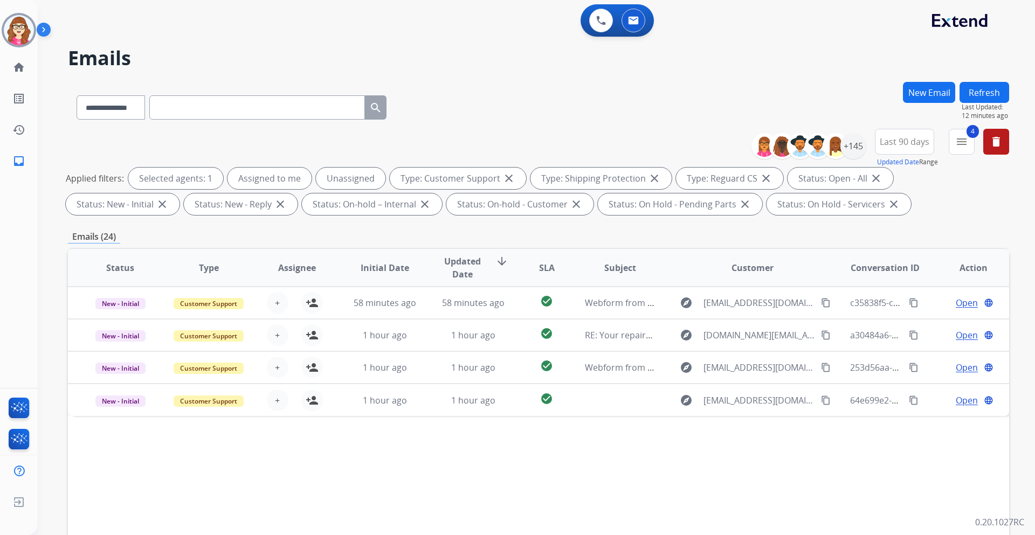
click at [974, 93] on button "Refresh" at bounding box center [985, 92] width 50 height 21
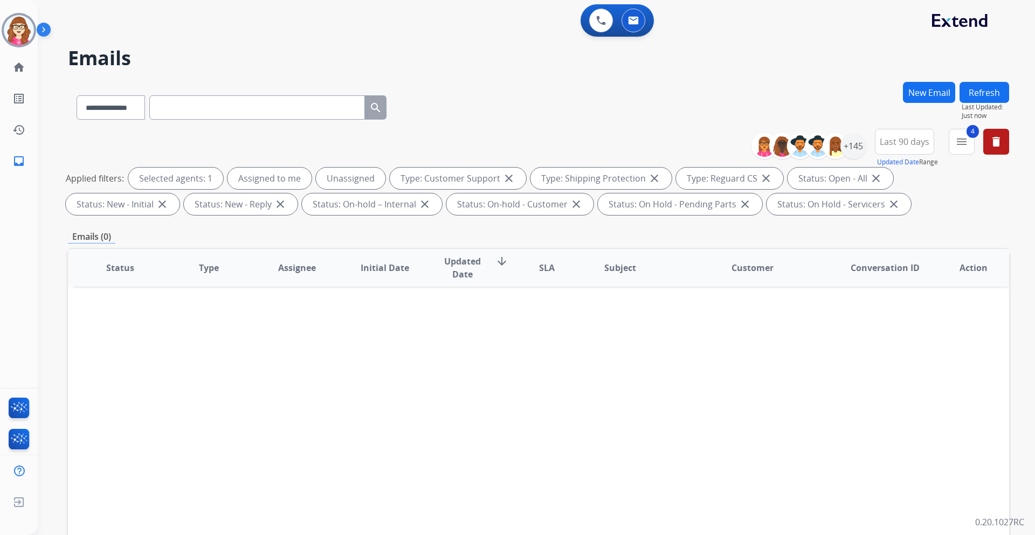
click at [988, 94] on button "Refresh" at bounding box center [985, 92] width 50 height 21
click at [861, 149] on div "+145" at bounding box center [854, 146] width 26 height 26
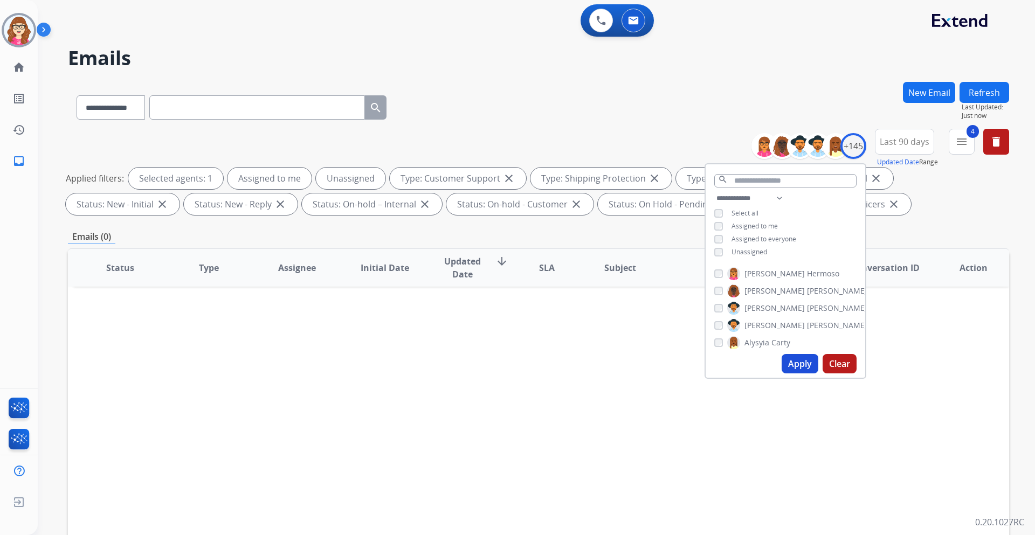
click at [807, 366] on button "Apply" at bounding box center [800, 363] width 37 height 19
select select "*"
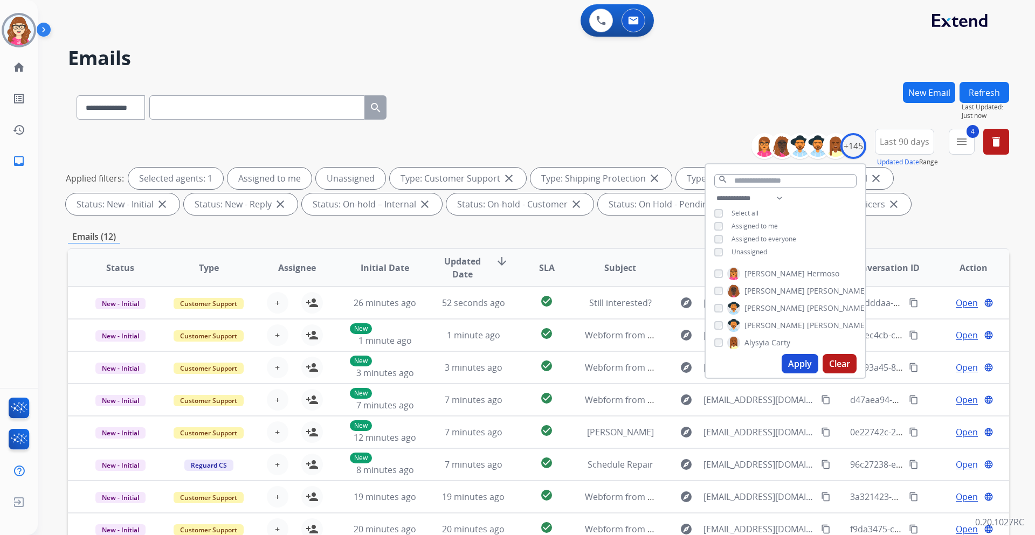
click at [587, 241] on div "Emails (12)" at bounding box center [538, 236] width 941 height 13
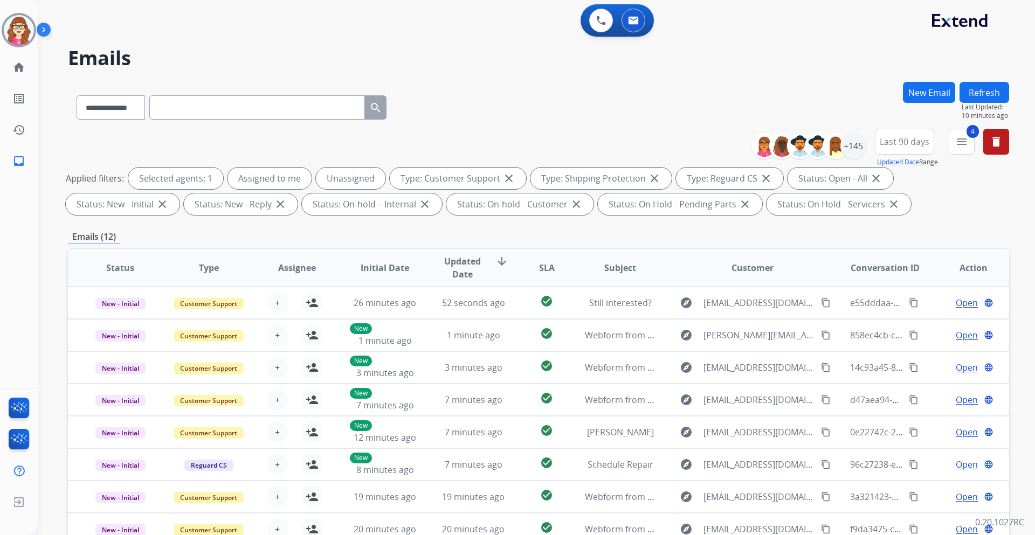
click at [425, 104] on div "**********" at bounding box center [538, 105] width 941 height 47
click at [855, 154] on div "+145" at bounding box center [854, 146] width 26 height 26
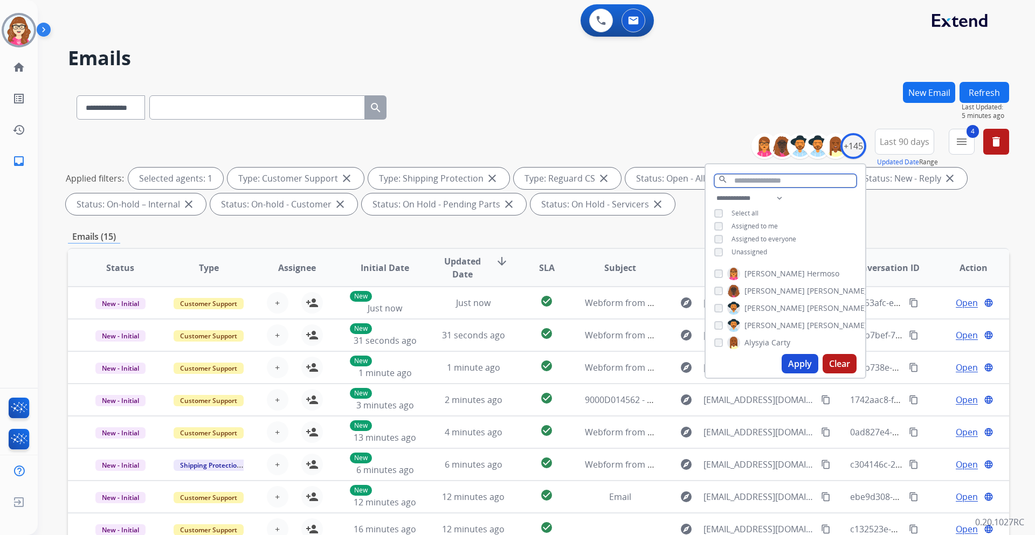
click at [734, 177] on input "text" at bounding box center [785, 180] width 142 height 13
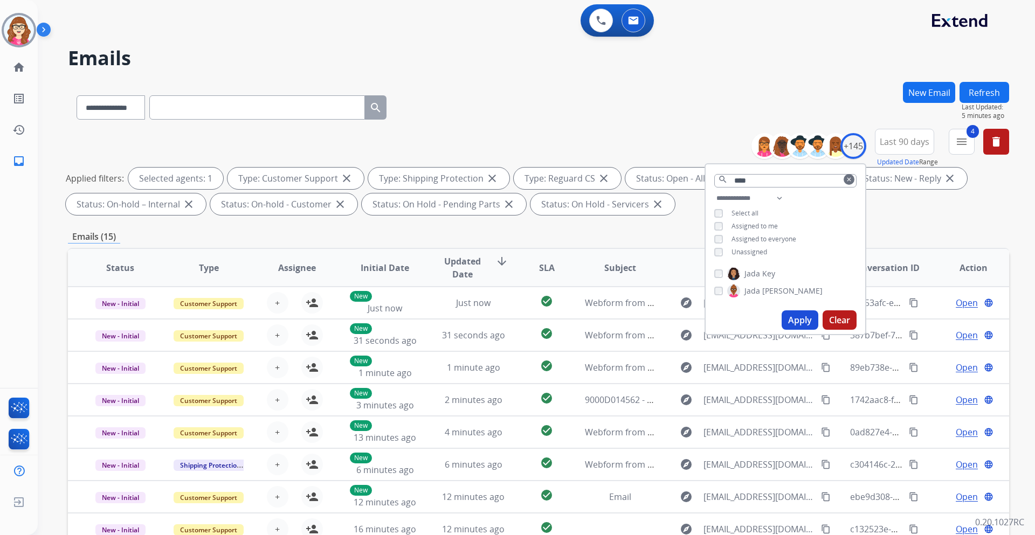
click at [805, 322] on button "Apply" at bounding box center [800, 320] width 37 height 19
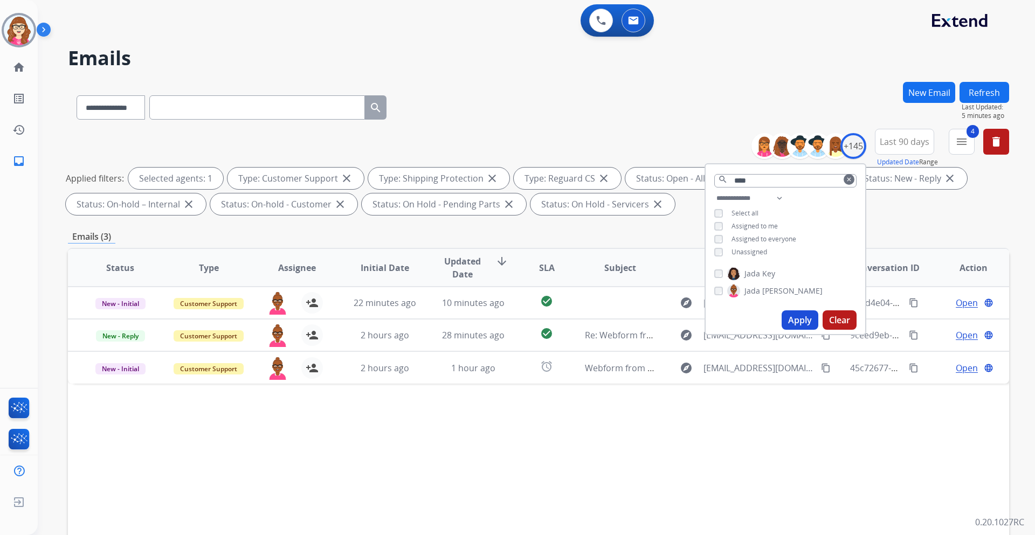
click at [636, 423] on div "Status Type Assignee Initial Date Updated Date arrow_downward SLA Subject Custo…" at bounding box center [538, 428] width 941 height 361
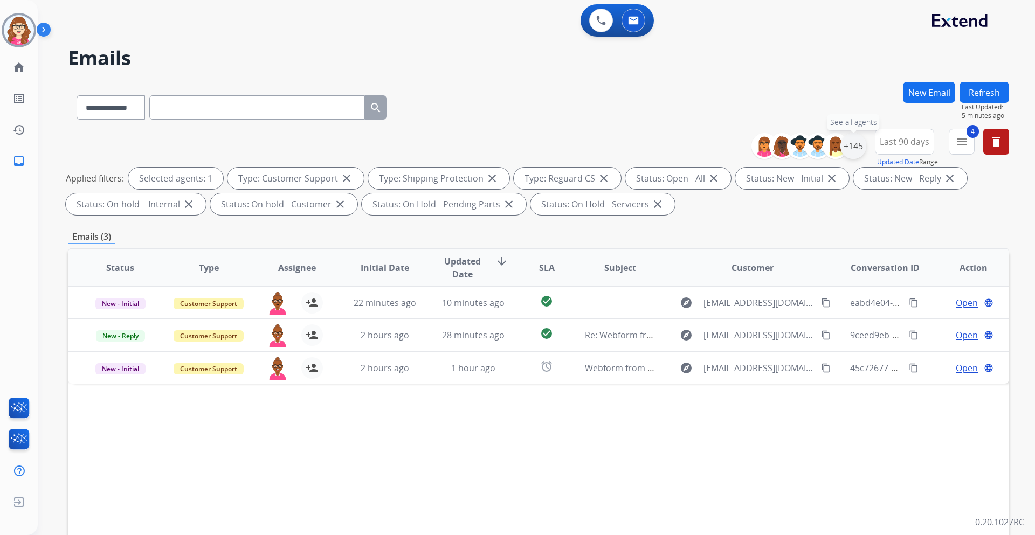
click at [851, 150] on div "+145" at bounding box center [854, 146] width 26 height 26
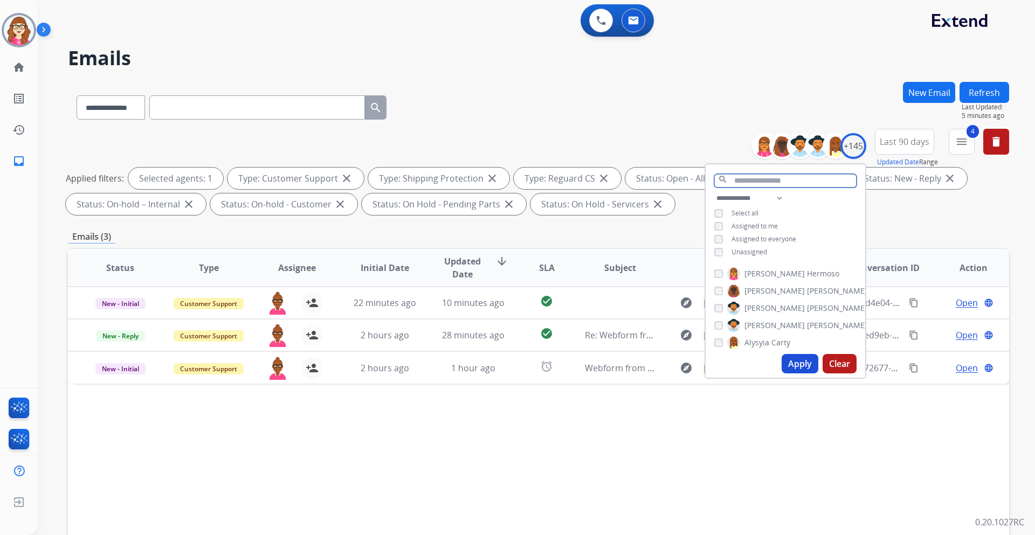
click at [758, 180] on input "text" at bounding box center [785, 180] width 142 height 13
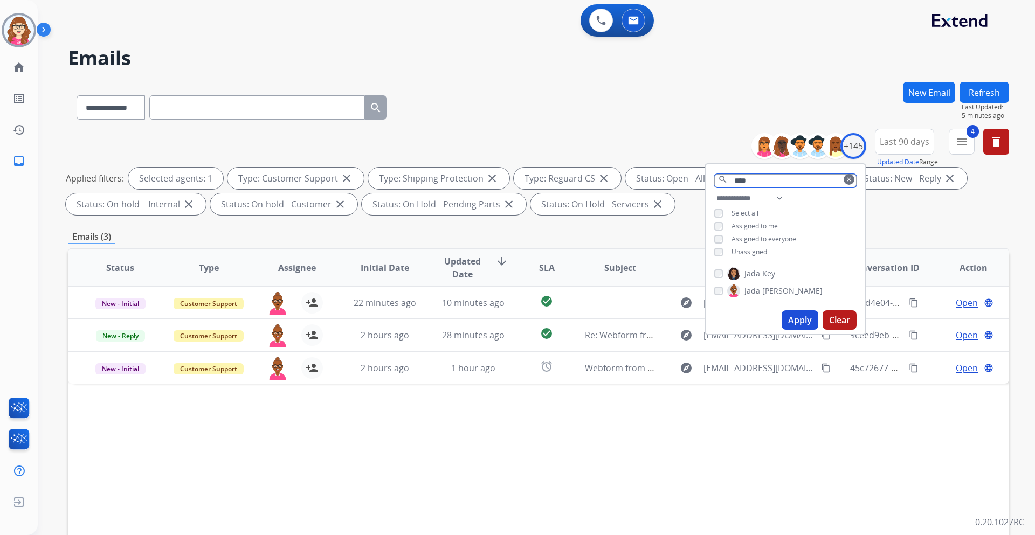
type input "****"
drag, startPoint x: 846, startPoint y: 180, endPoint x: 835, endPoint y: 181, distance: 10.8
click at [846, 180] on mat-icon "clear" at bounding box center [849, 179] width 6 height 6
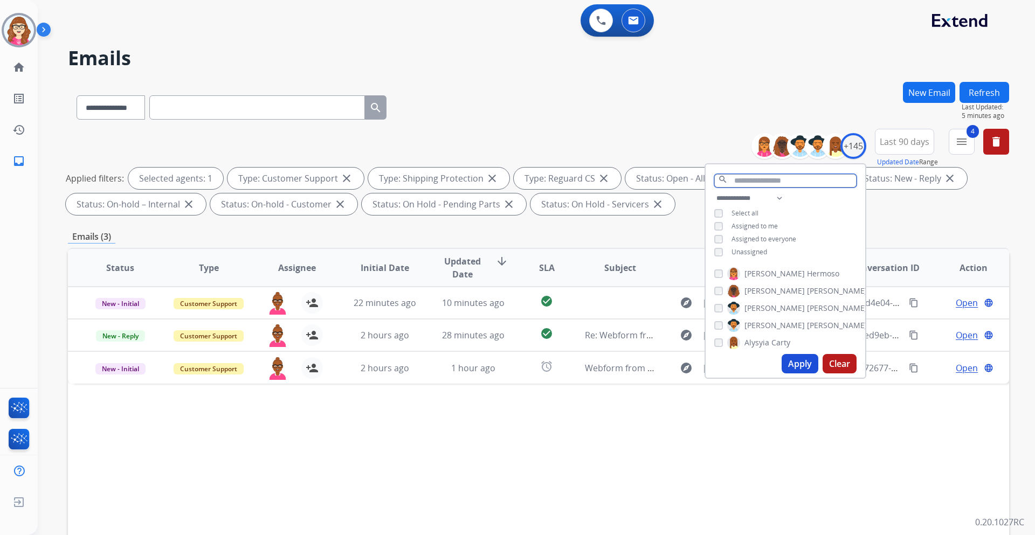
click at [755, 182] on input "text" at bounding box center [785, 180] width 142 height 13
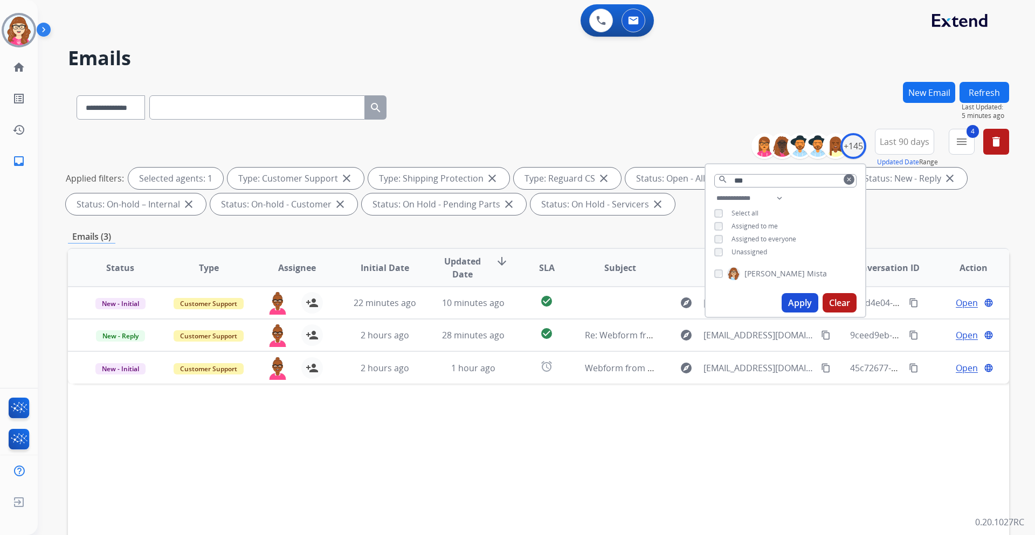
click at [718, 265] on div "Darlynn Mista" at bounding box center [786, 276] width 160 height 26
click at [790, 299] on button "Apply" at bounding box center [800, 302] width 37 height 19
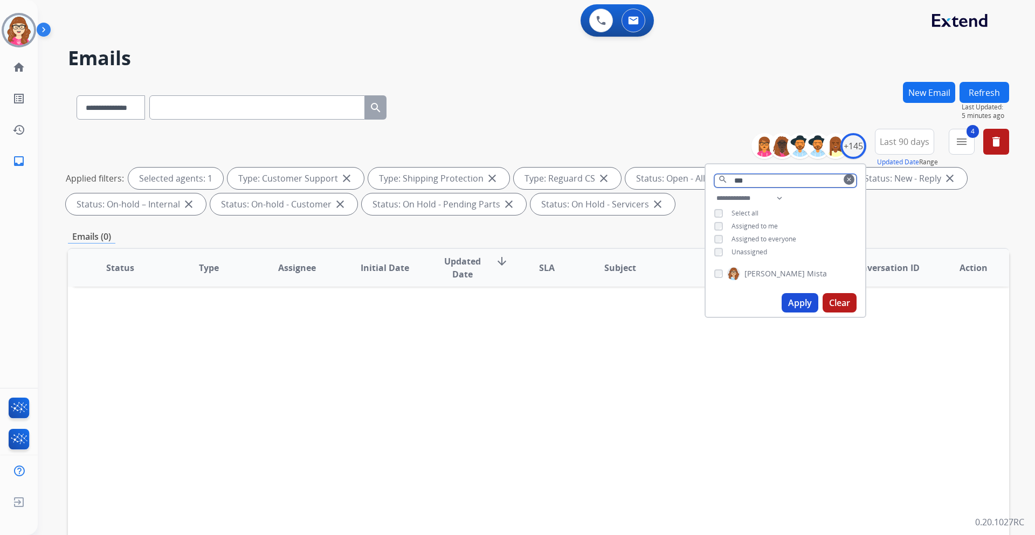
click at [766, 182] on input "***" at bounding box center [785, 180] width 142 height 13
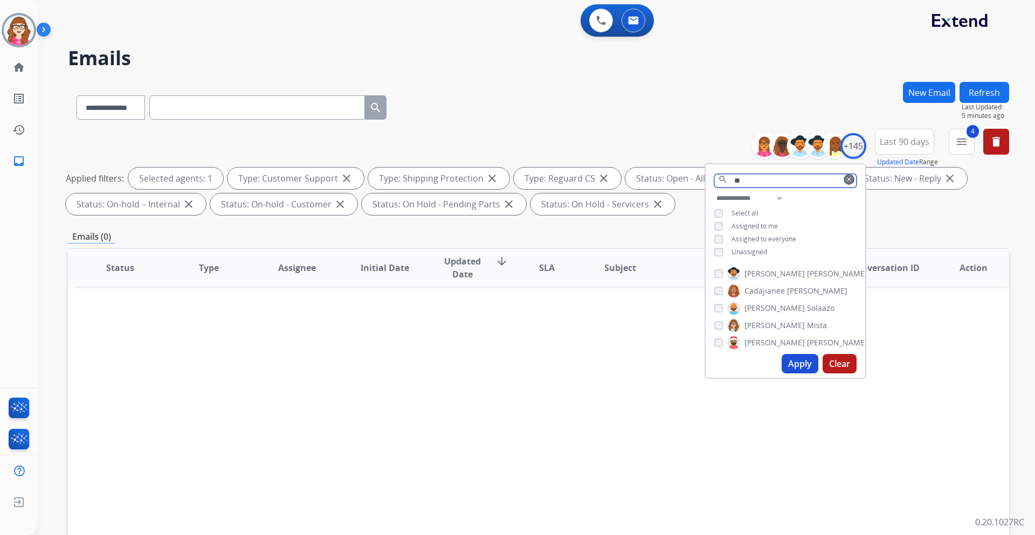
type input "*"
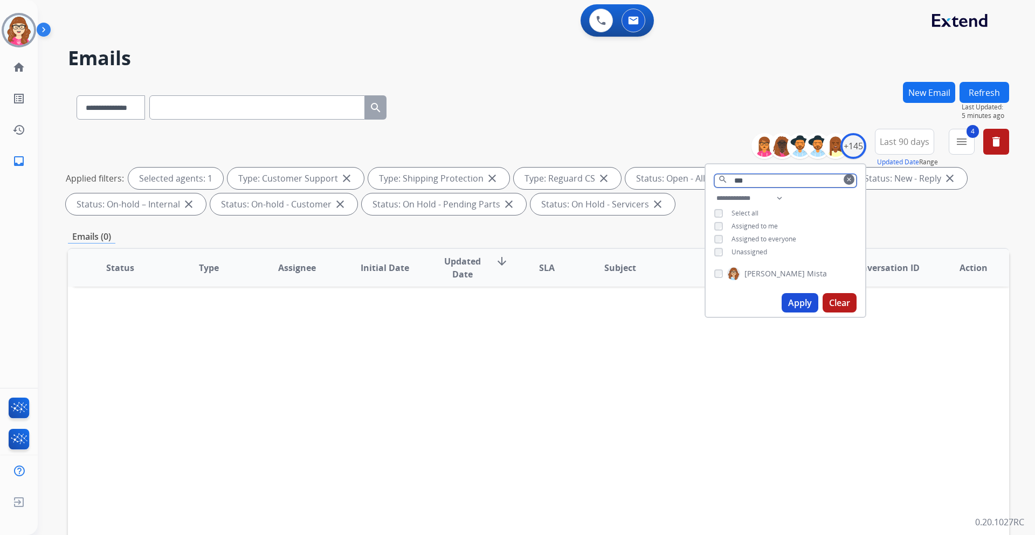
drag, startPoint x: 750, startPoint y: 181, endPoint x: 735, endPoint y: 183, distance: 15.2
click at [735, 183] on input "***" at bounding box center [785, 180] width 142 height 13
type input "*"
type input "***"
click at [792, 318] on button "Apply" at bounding box center [800, 320] width 37 height 19
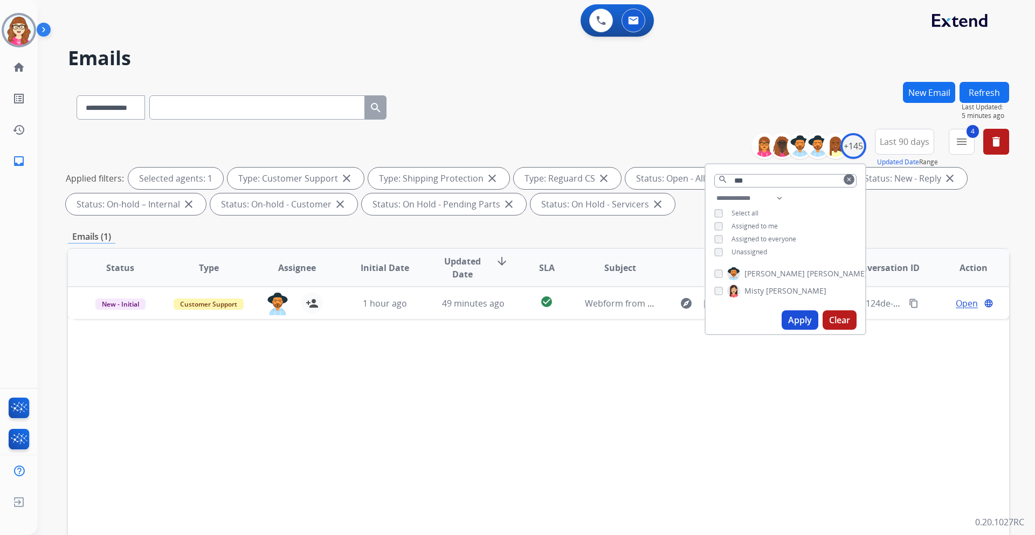
drag, startPoint x: 847, startPoint y: 181, endPoint x: 840, endPoint y: 181, distance: 7.0
click at [846, 181] on mat-icon "clear" at bounding box center [849, 179] width 6 height 6
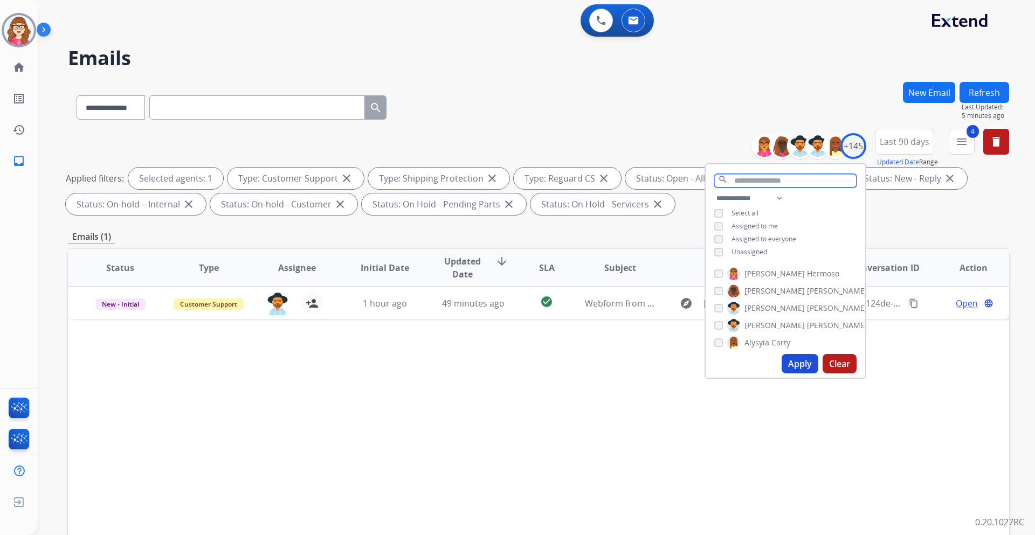
click at [774, 183] on input "text" at bounding box center [785, 180] width 142 height 13
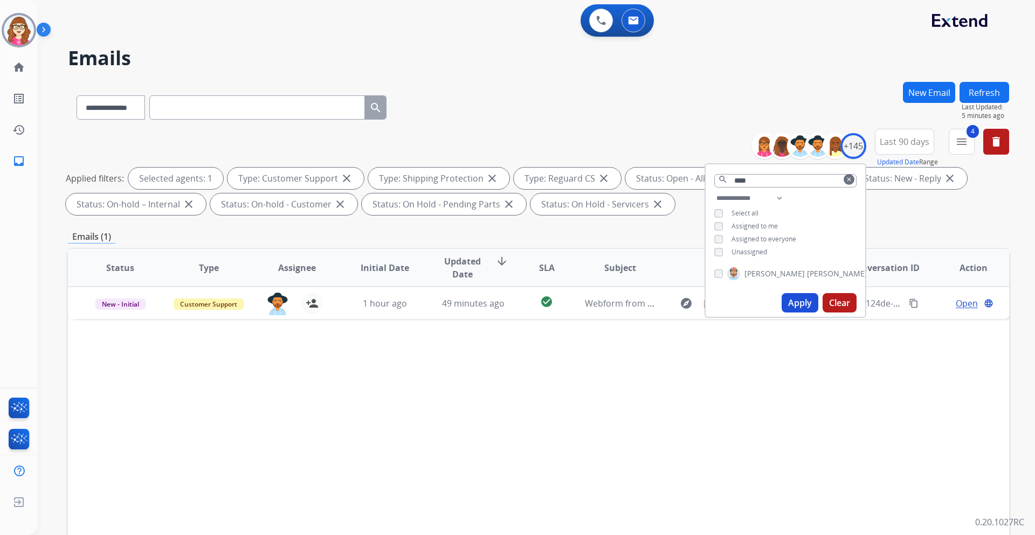
click at [791, 304] on button "Apply" at bounding box center [800, 302] width 37 height 19
drag, startPoint x: 753, startPoint y: 182, endPoint x: 731, endPoint y: 180, distance: 22.7
click at [732, 181] on input "****" at bounding box center [785, 180] width 142 height 13
type input "****"
click at [802, 297] on button "Apply" at bounding box center [800, 302] width 37 height 19
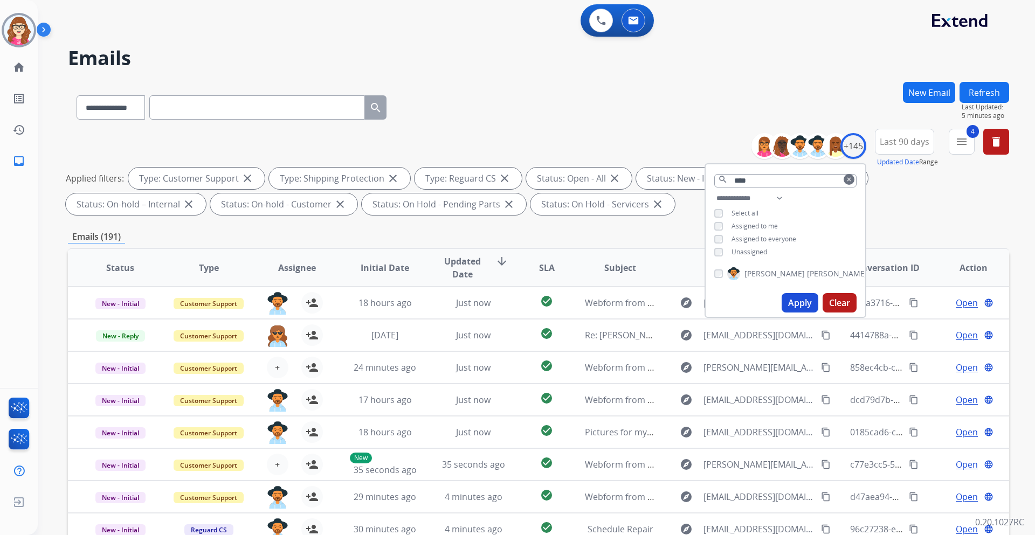
click at [849, 179] on mat-icon "clear" at bounding box center [849, 179] width 6 height 6
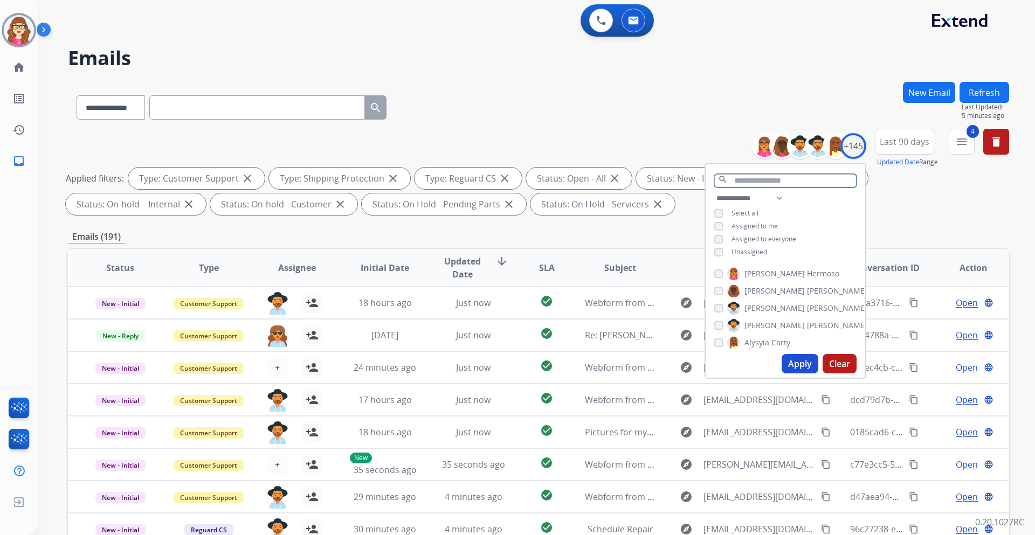
click at [800, 180] on input "text" at bounding box center [785, 180] width 142 height 13
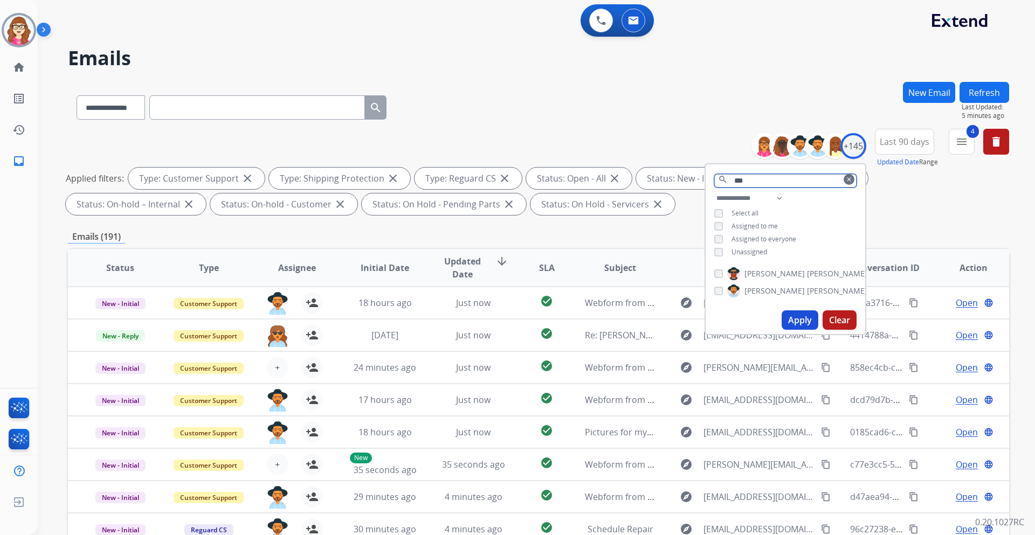
type input "***"
click at [800, 320] on button "Apply" at bounding box center [800, 320] width 37 height 19
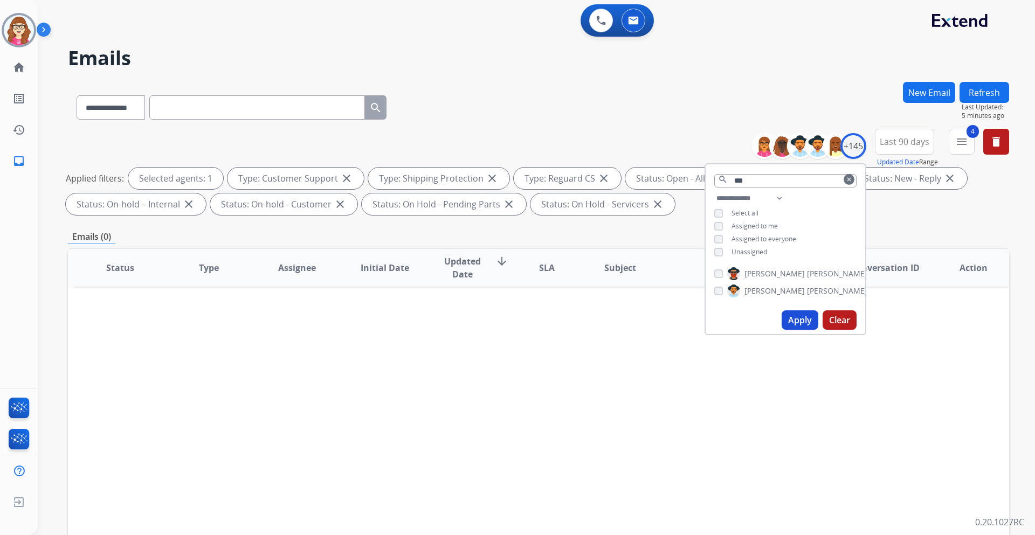
click at [846, 182] on mat-icon "clear" at bounding box center [849, 179] width 6 height 6
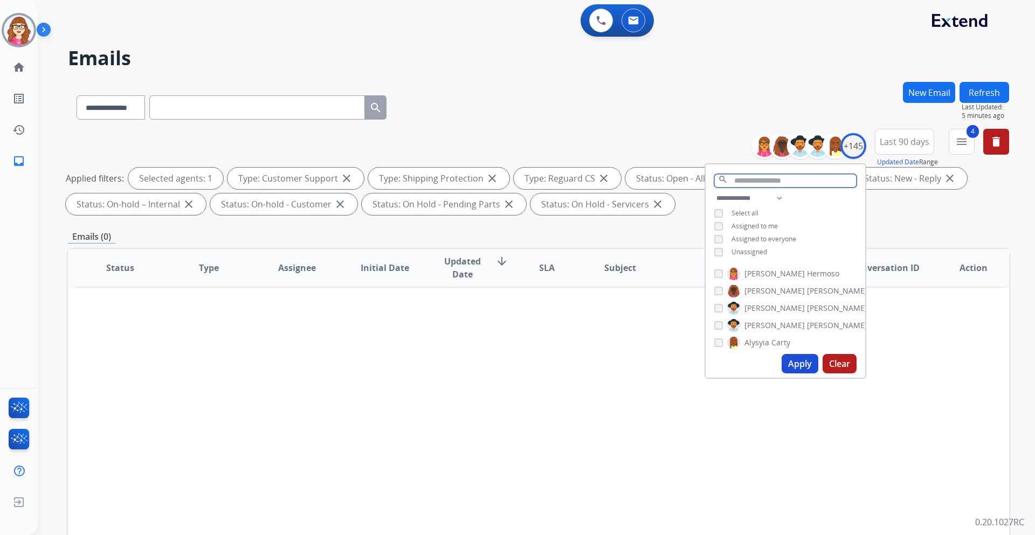
click at [811, 178] on input "text" at bounding box center [785, 180] width 142 height 13
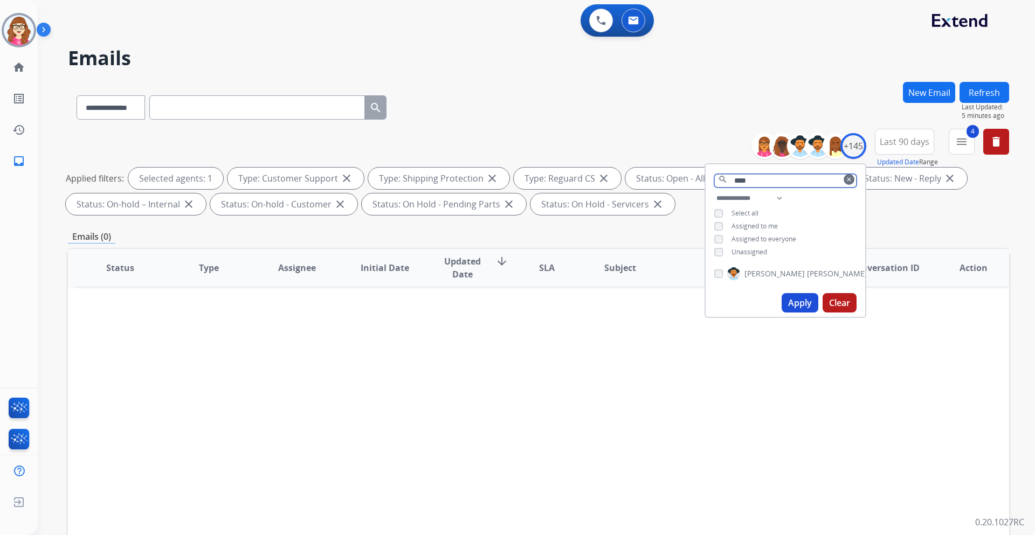
type input "****"
click at [790, 305] on button "Apply" at bounding box center [800, 302] width 37 height 19
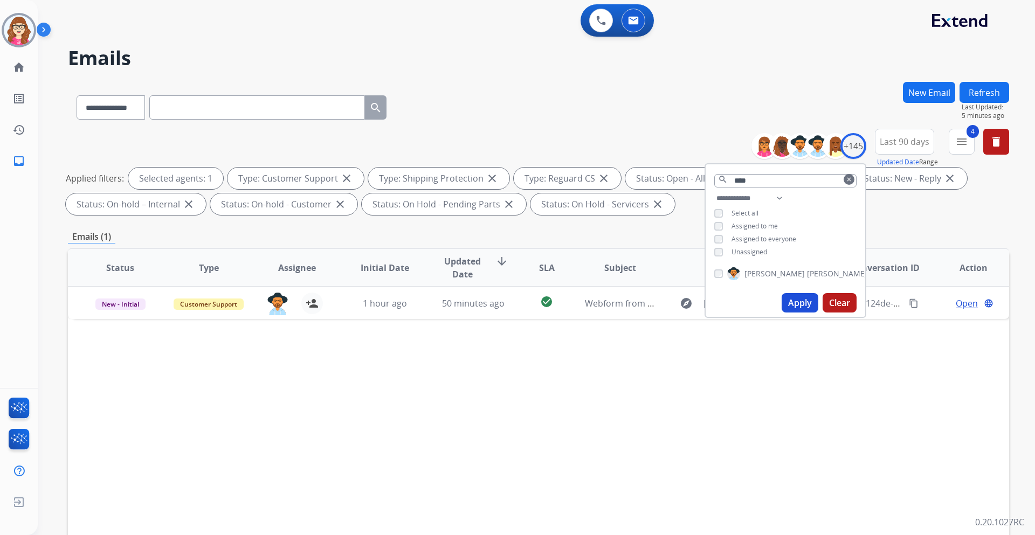
click at [846, 180] on mat-icon "clear" at bounding box center [849, 179] width 6 height 6
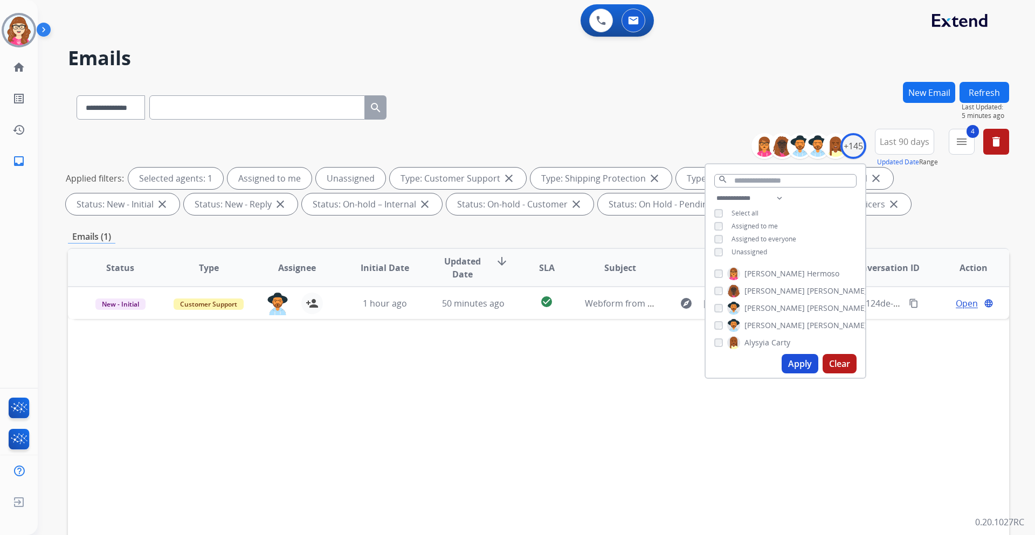
click at [802, 366] on button "Apply" at bounding box center [800, 363] width 37 height 19
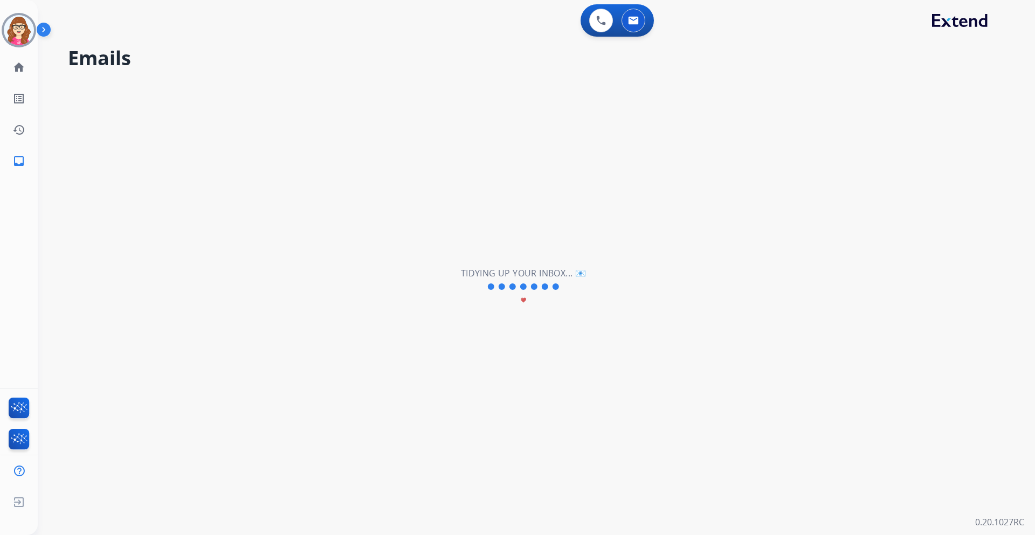
click at [726, 424] on div "**********" at bounding box center [524, 287] width 972 height 497
